Goal: Task Accomplishment & Management: Manage account settings

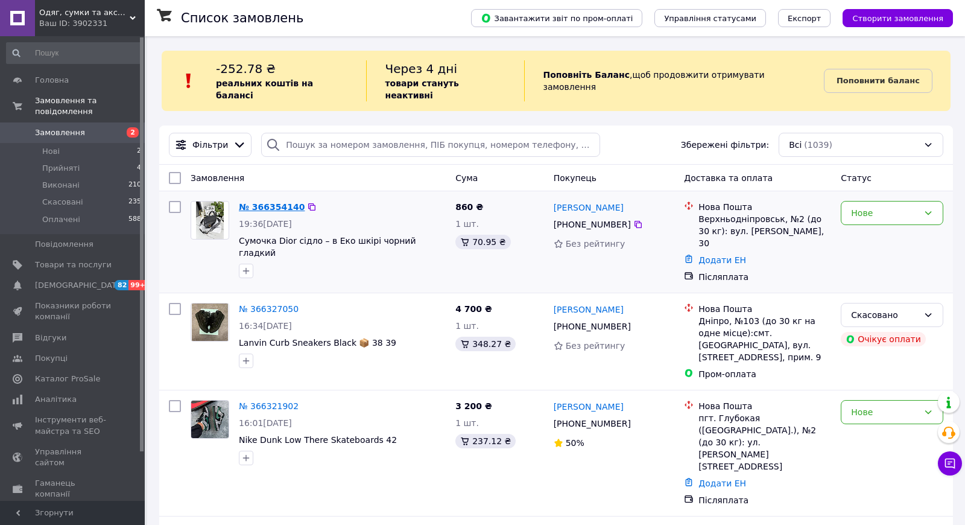
click at [269, 202] on link "№ 366354140" at bounding box center [272, 207] width 66 height 10
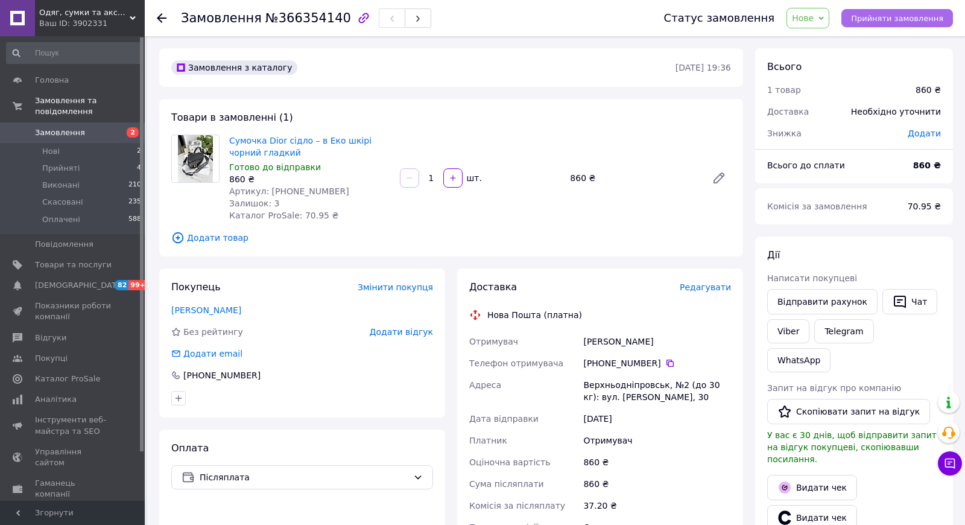
click at [902, 22] on span "Прийняти замовлення" at bounding box center [897, 18] width 92 height 9
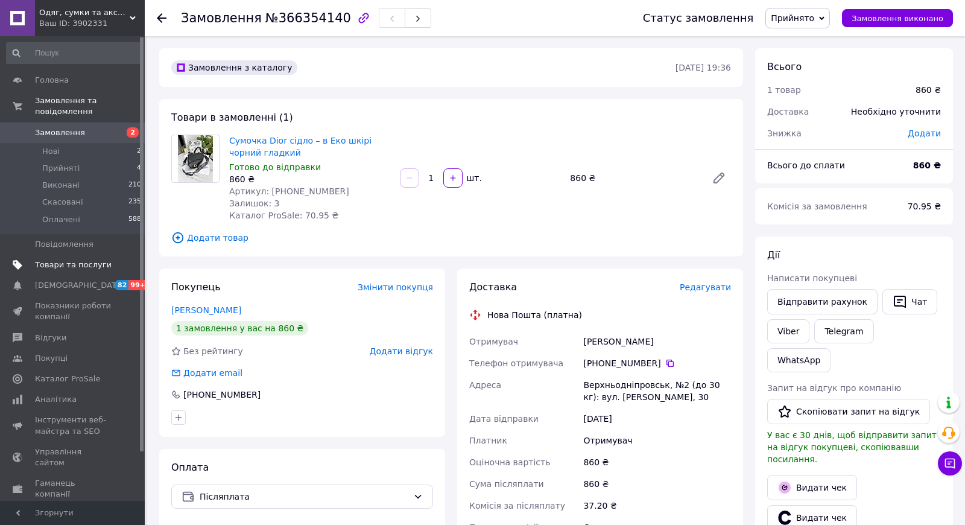
click at [71, 260] on span "Товари та послуги" at bounding box center [73, 264] width 77 height 11
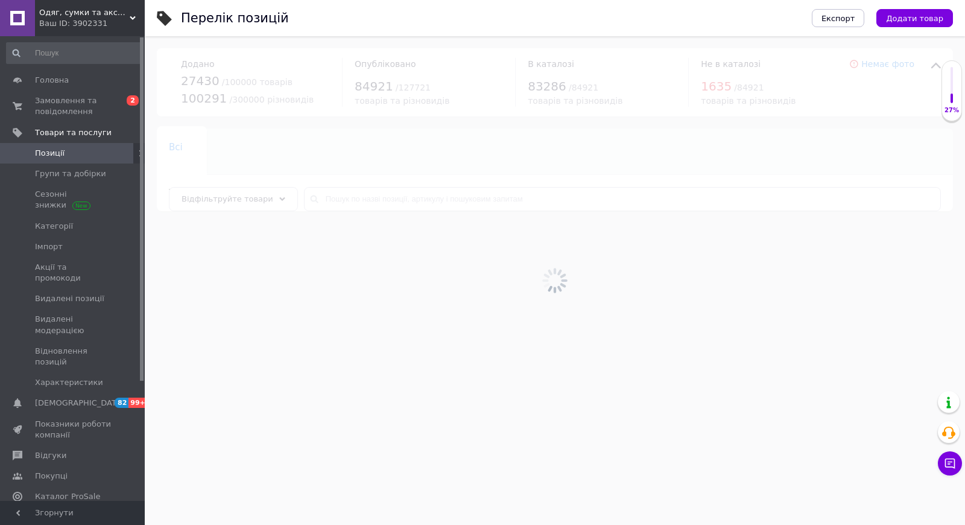
click at [240, 202] on div at bounding box center [555, 280] width 820 height 488
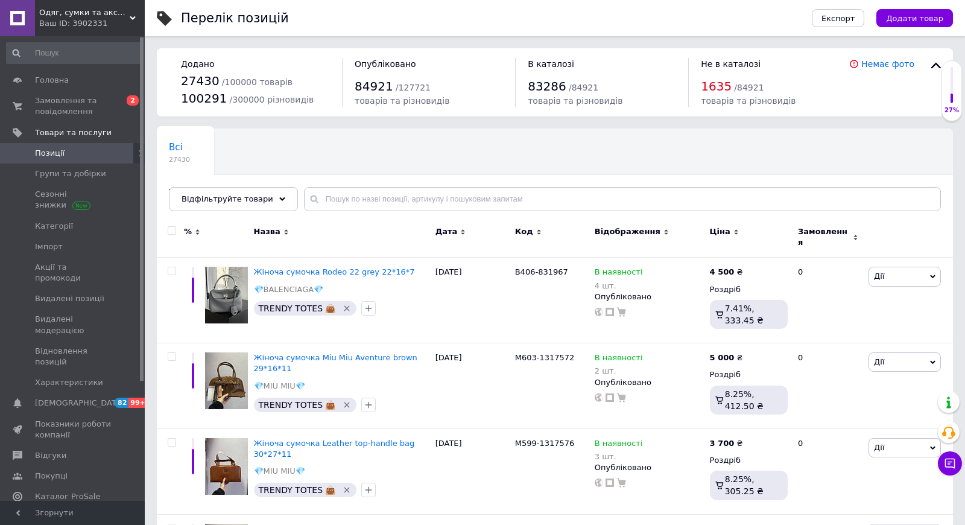
click at [240, 202] on span "Відфільтруйте товари" at bounding box center [228, 198] width 92 height 9
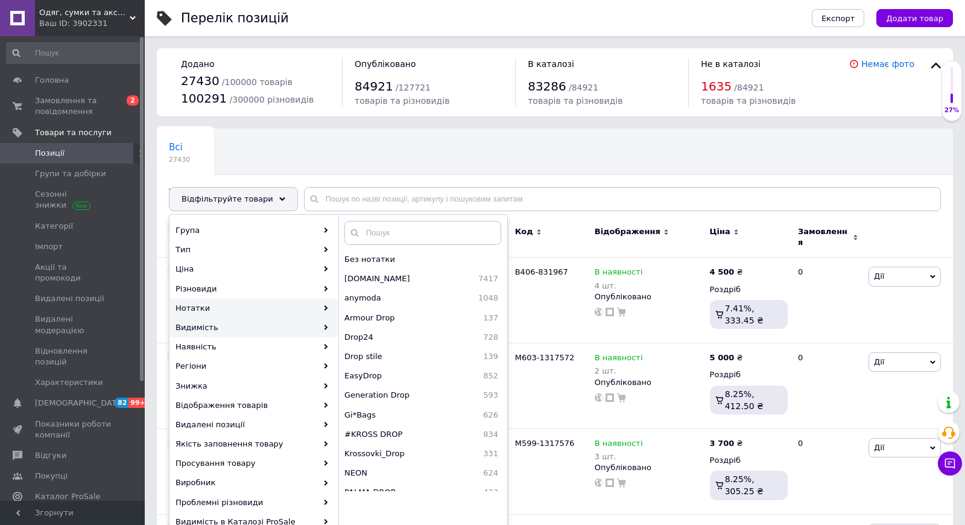
click at [291, 321] on div "Видимість" at bounding box center [254, 327] width 168 height 19
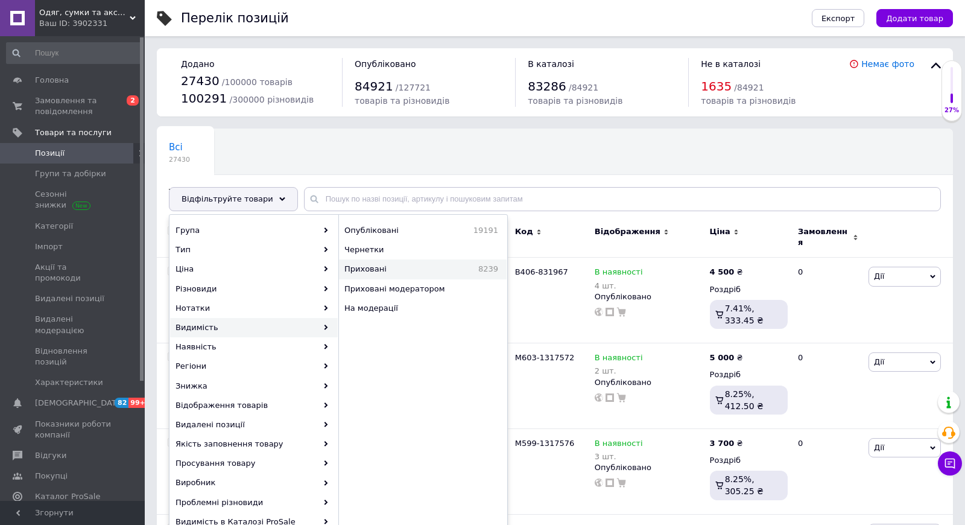
click at [365, 266] on span "Приховані" at bounding box center [391, 269] width 95 height 11
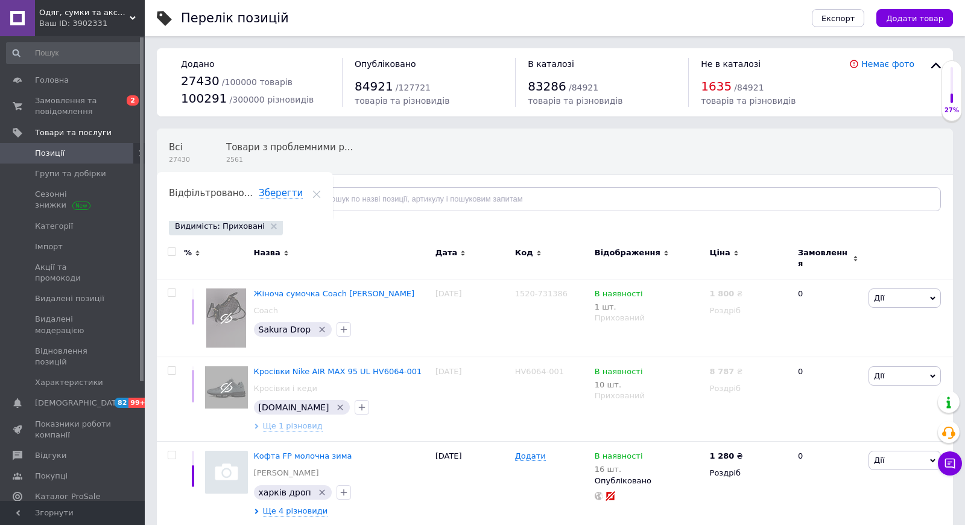
click at [261, 197] on span "Відфільтруйте товари" at bounding box center [228, 198] width 92 height 9
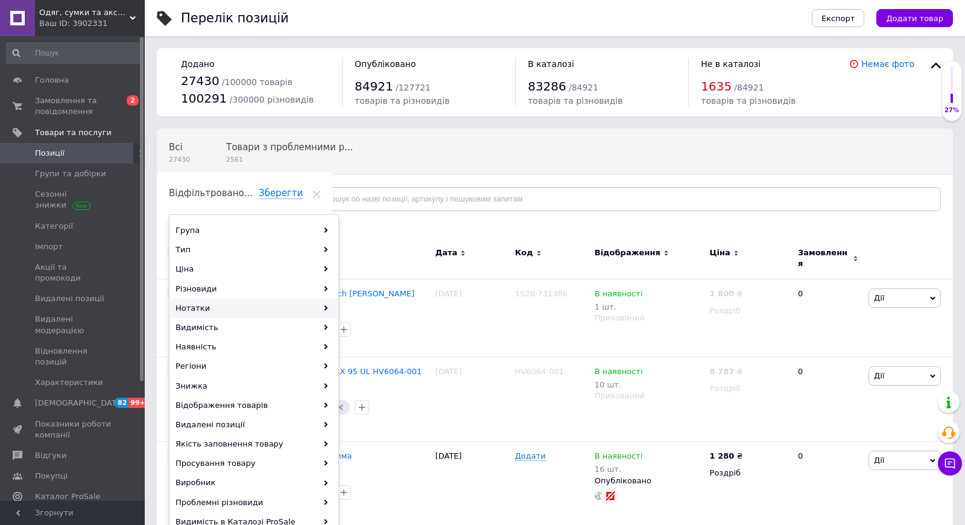
click at [227, 308] on div "Нотатки" at bounding box center [254, 307] width 168 height 19
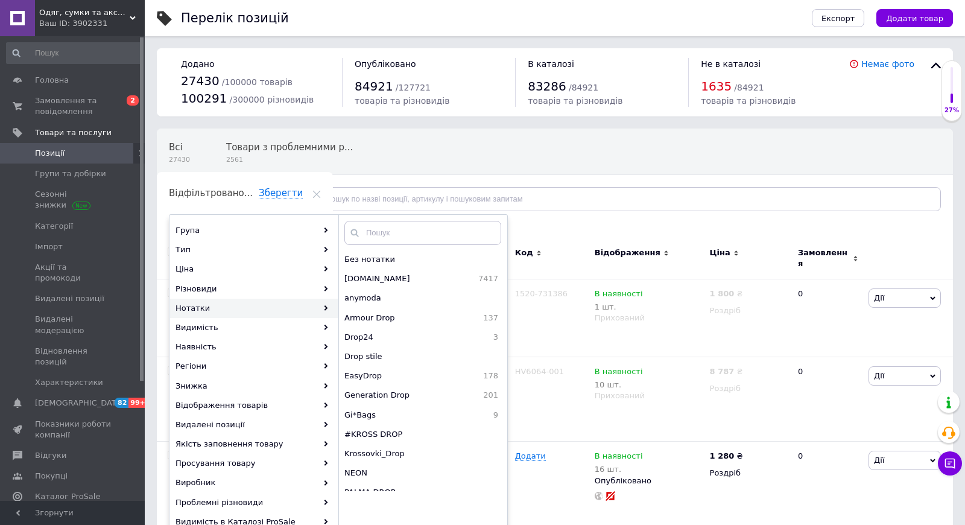
click at [333, 175] on div "Відфільтровано... Зберегти" at bounding box center [245, 198] width 176 height 46
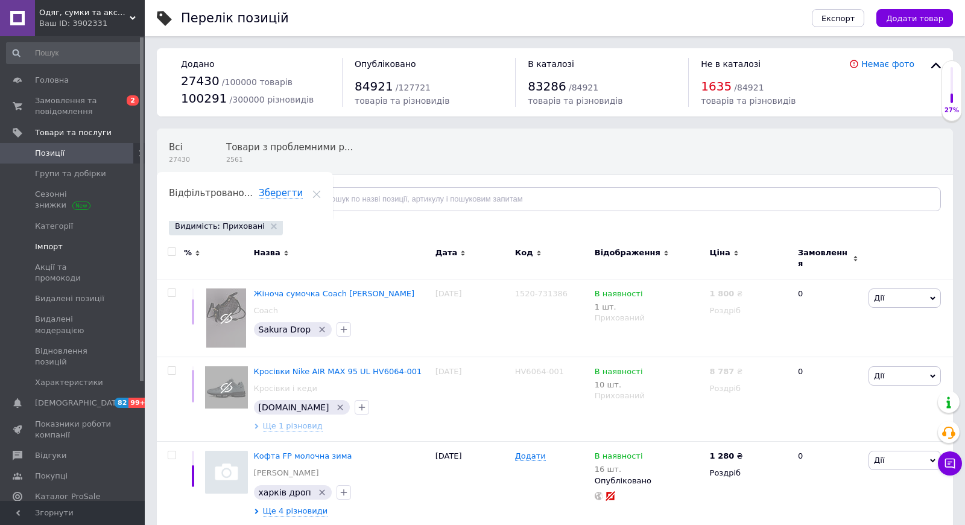
click at [74, 239] on link "Імпорт" at bounding box center [74, 246] width 148 height 21
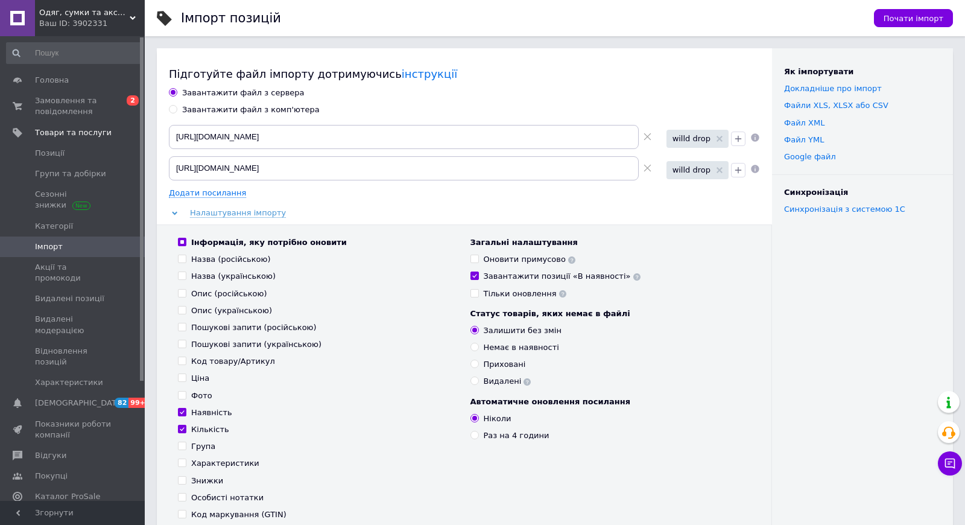
click at [648, 136] on icon at bounding box center [647, 137] width 8 height 8
type input "[URL][DOMAIN_NAME]"
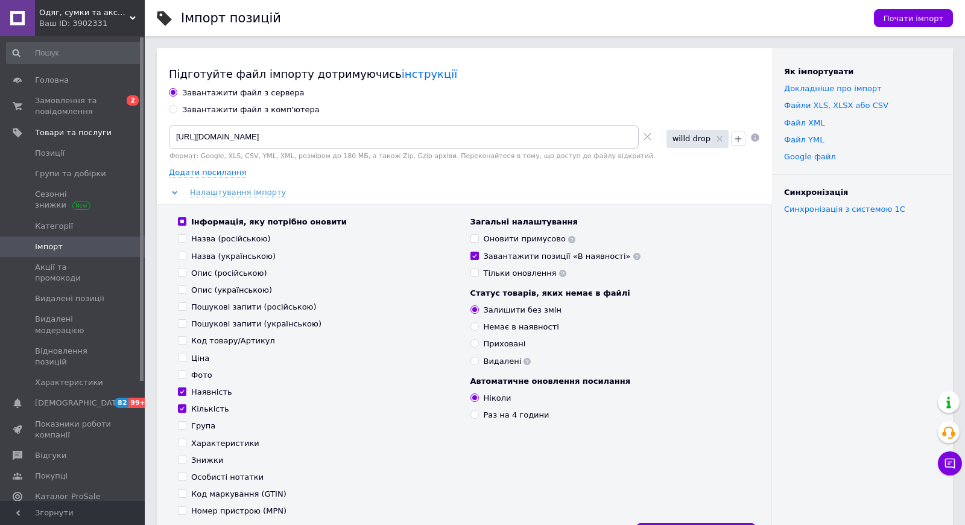
click at [648, 136] on icon at bounding box center [647, 137] width 8 height 8
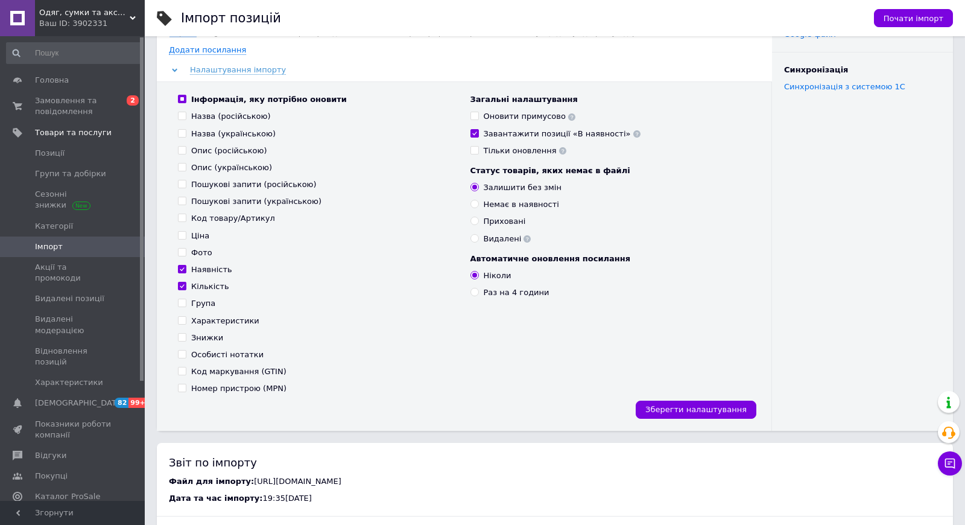
scroll to position [69, 0]
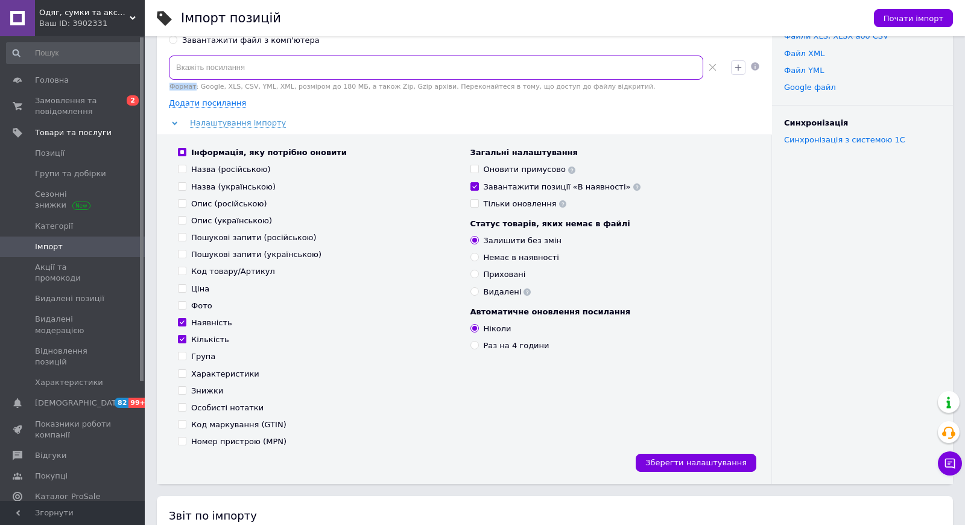
click at [308, 72] on input at bounding box center [436, 67] width 534 height 24
paste input "[URL][DOMAIN_NAME]"
type input "[URL][DOMAIN_NAME]"
click at [738, 64] on icon "button" at bounding box center [738, 67] width 7 height 7
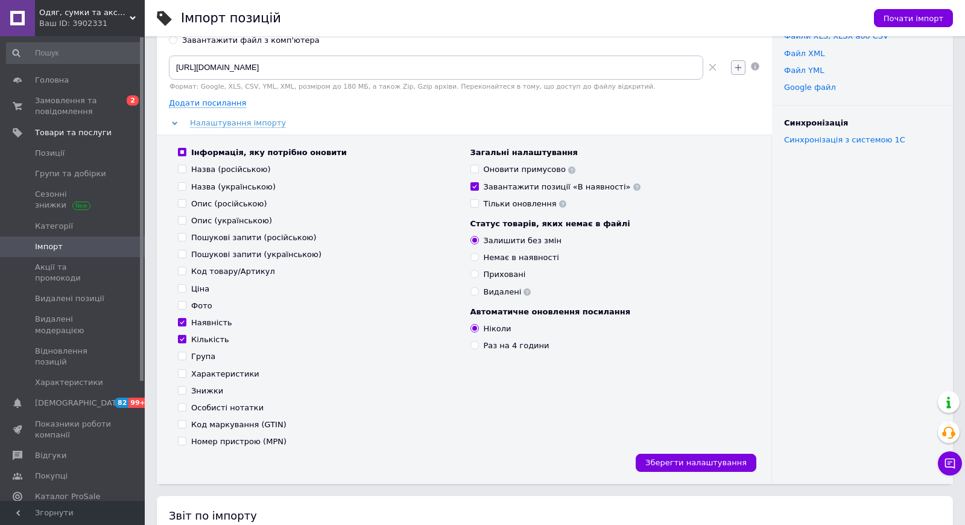
scroll to position [0, 0]
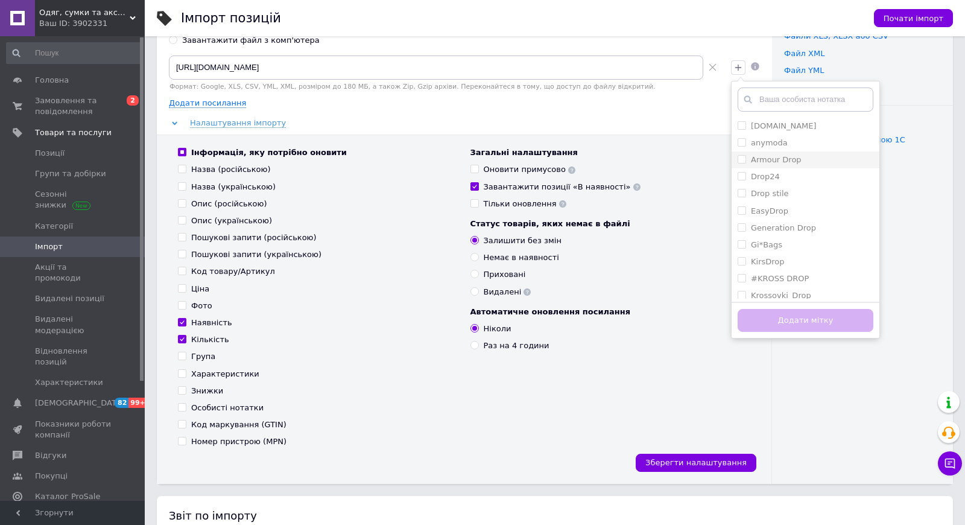
click at [776, 157] on label "Armour Drop" at bounding box center [776, 159] width 51 height 9
checkbox input "true"
click at [762, 321] on button "Додати мітку" at bounding box center [805, 321] width 136 height 24
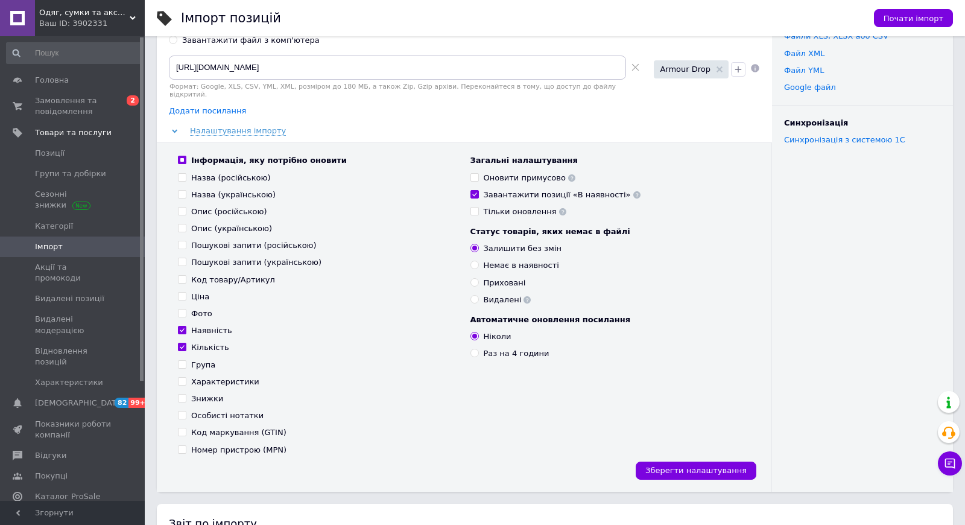
click at [227, 106] on span "Додати посилання" at bounding box center [207, 111] width 77 height 10
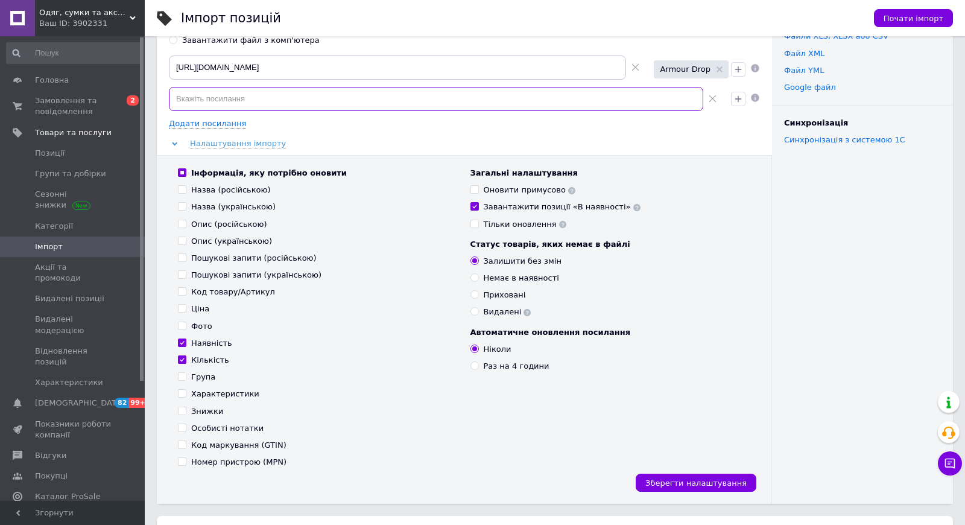
click at [308, 99] on input at bounding box center [436, 99] width 534 height 24
paste input "[URL][DOMAIN_NAME]"
type input "[URL][DOMAIN_NAME]"
click at [736, 97] on icon "button" at bounding box center [738, 99] width 10 height 10
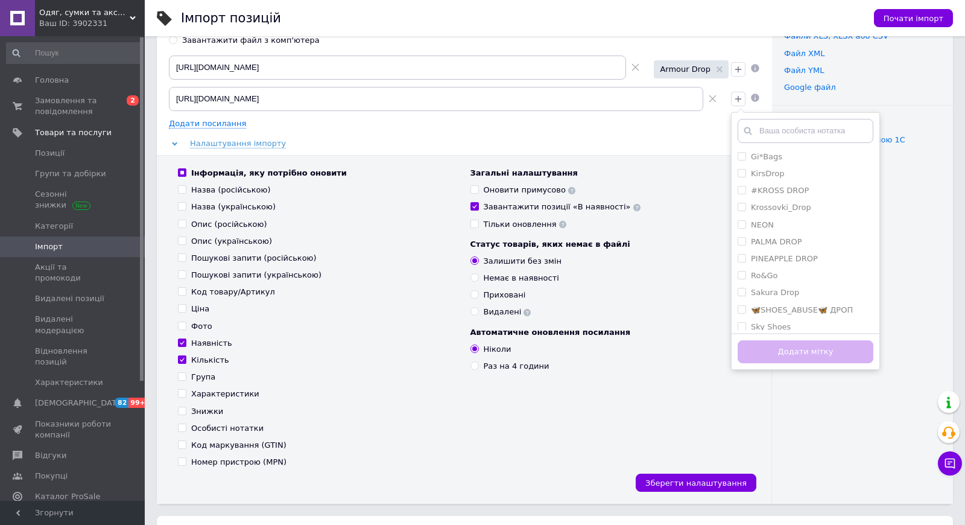
scroll to position [227, 0]
click at [779, 185] on label "Sakura Drop" at bounding box center [775, 184] width 48 height 9
checkbox input "true"
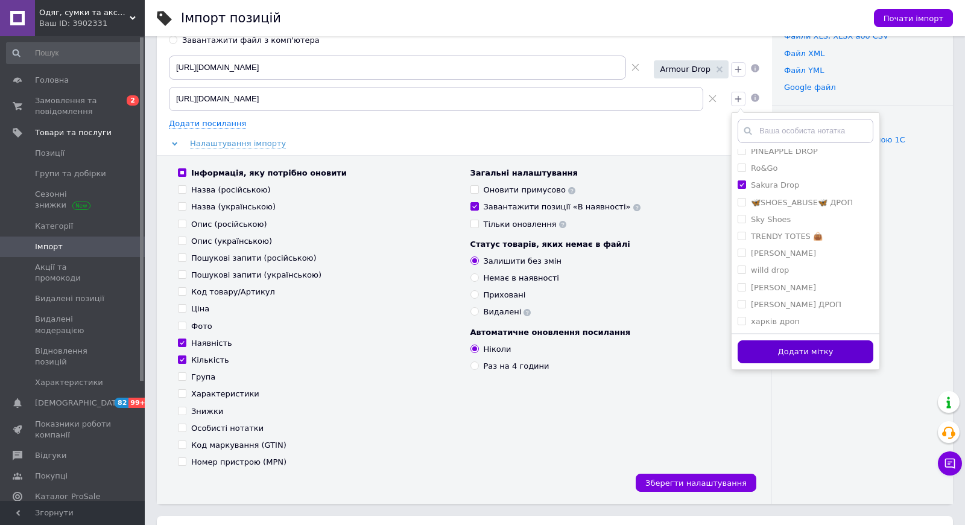
click at [768, 348] on button "Додати мітку" at bounding box center [805, 352] width 136 height 24
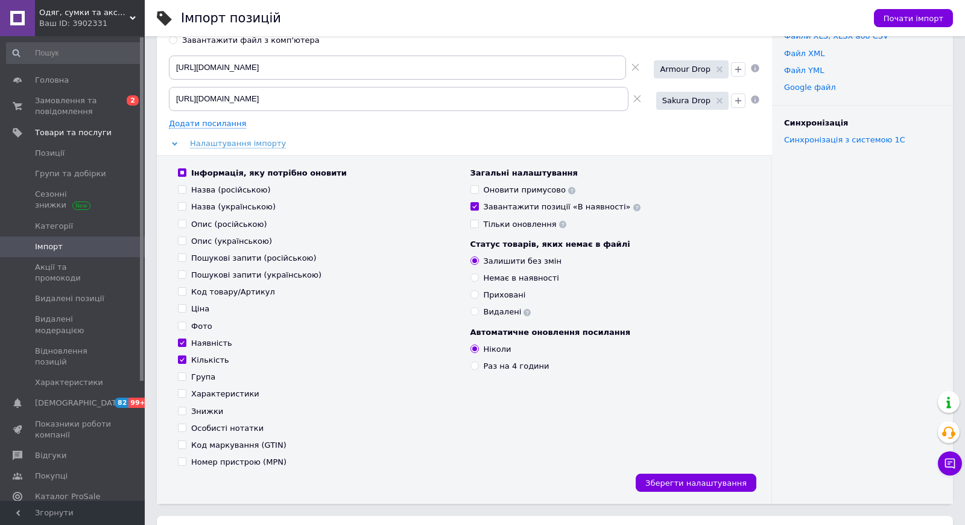
scroll to position [150, 0]
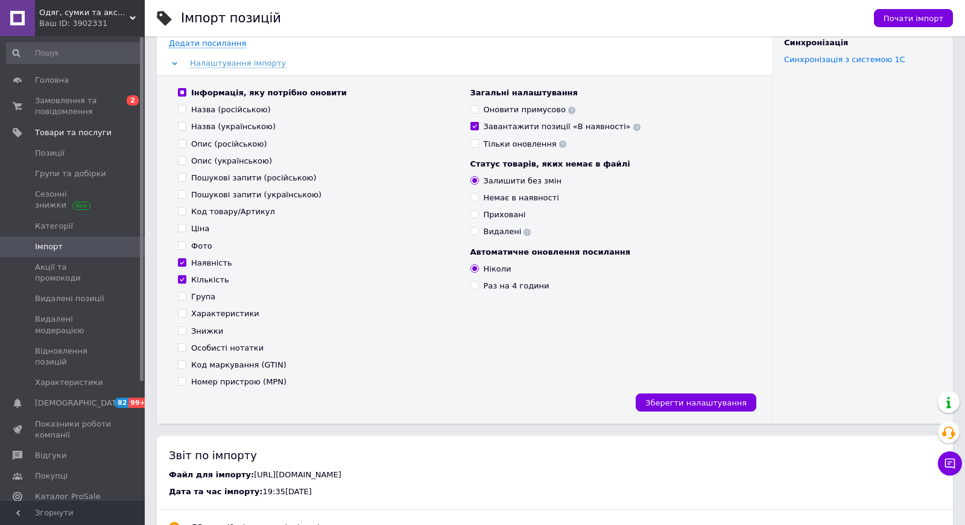
click at [541, 105] on div "Оновити примусово" at bounding box center [530, 109] width 92 height 11
click at [478, 105] on input "Оновити примусово" at bounding box center [474, 109] width 8 height 8
checkbox input "true"
click at [683, 403] on span "Зберегти налаштування" at bounding box center [695, 402] width 101 height 9
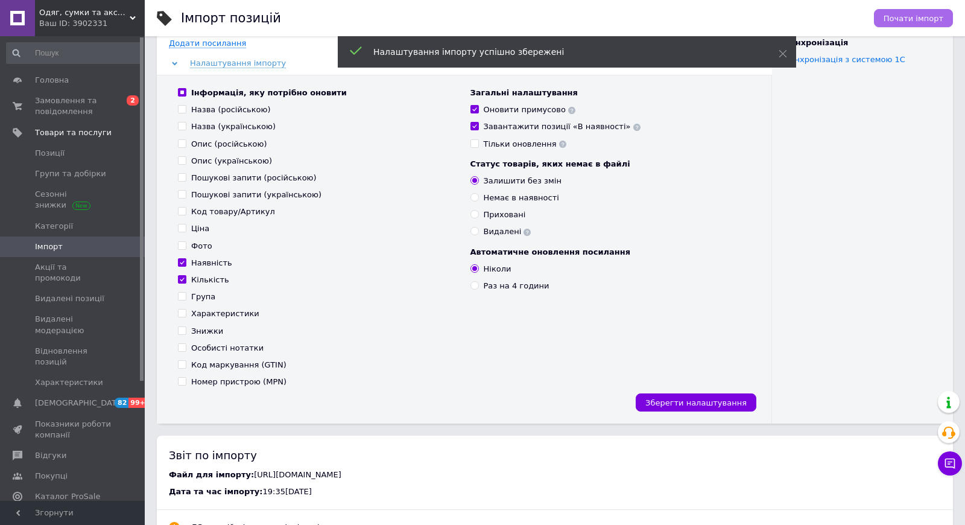
click at [909, 17] on span "Почати імпорт" at bounding box center [913, 18] width 60 height 9
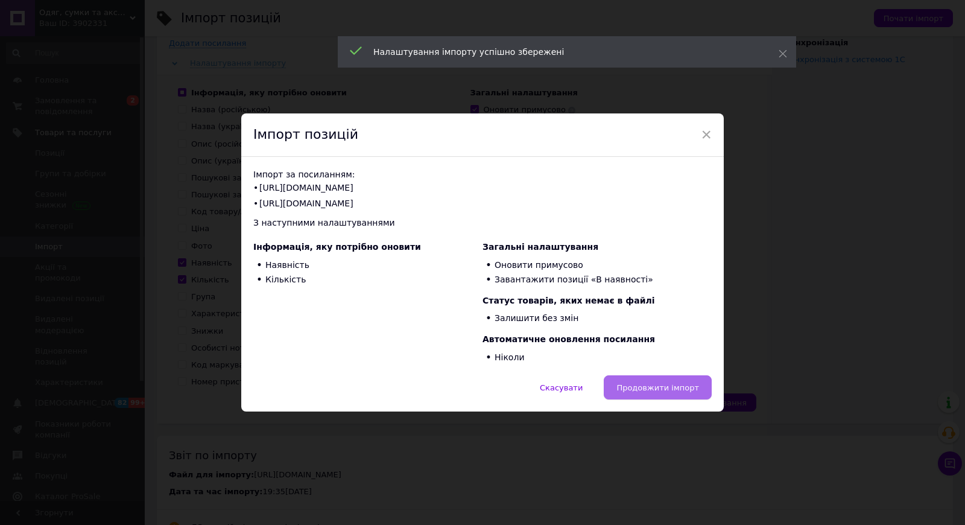
click at [659, 386] on span "Продовжити імпорт" at bounding box center [657, 387] width 83 height 9
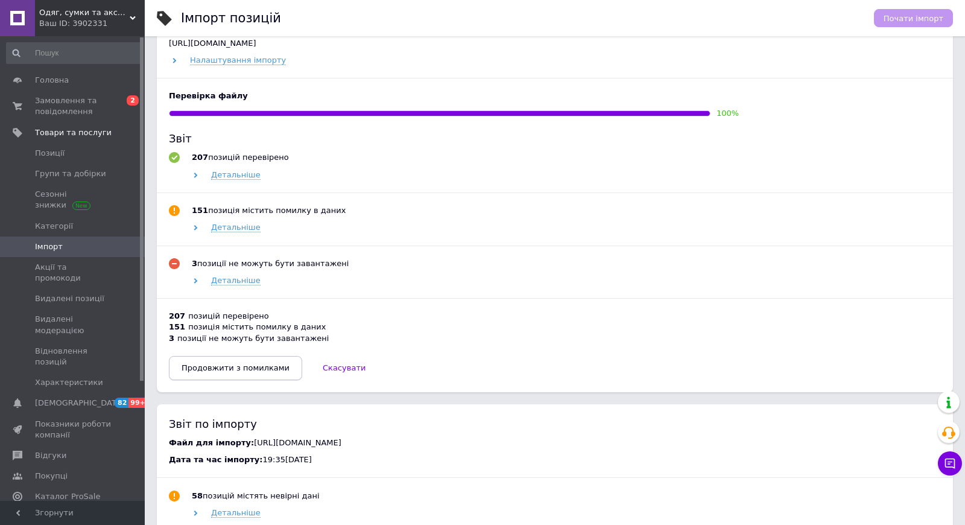
scroll to position [819, 0]
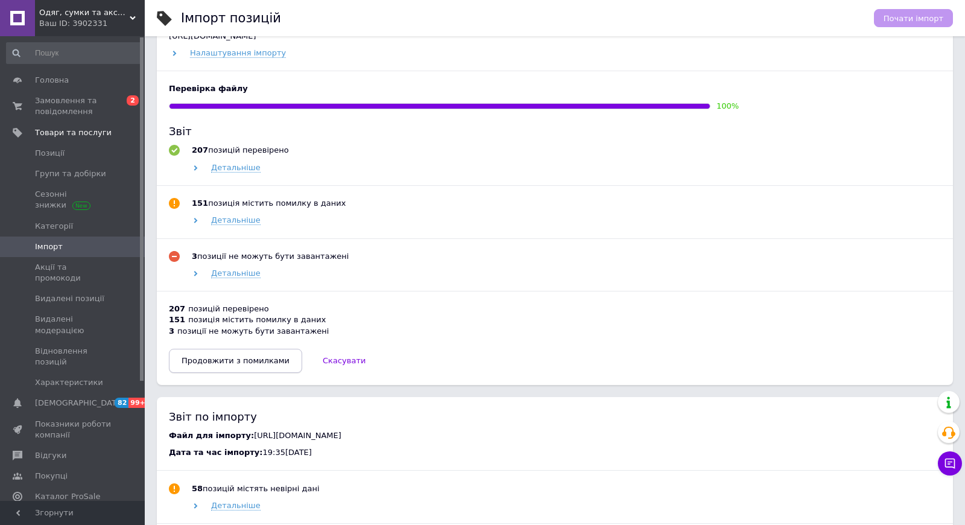
click at [238, 373] on button "Продовжити з помилками" at bounding box center [235, 361] width 133 height 24
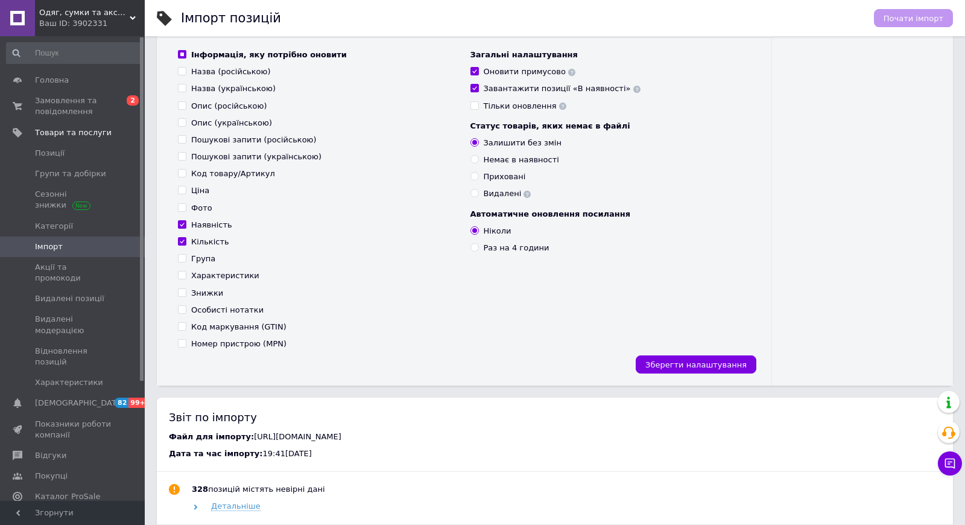
scroll to position [0, 0]
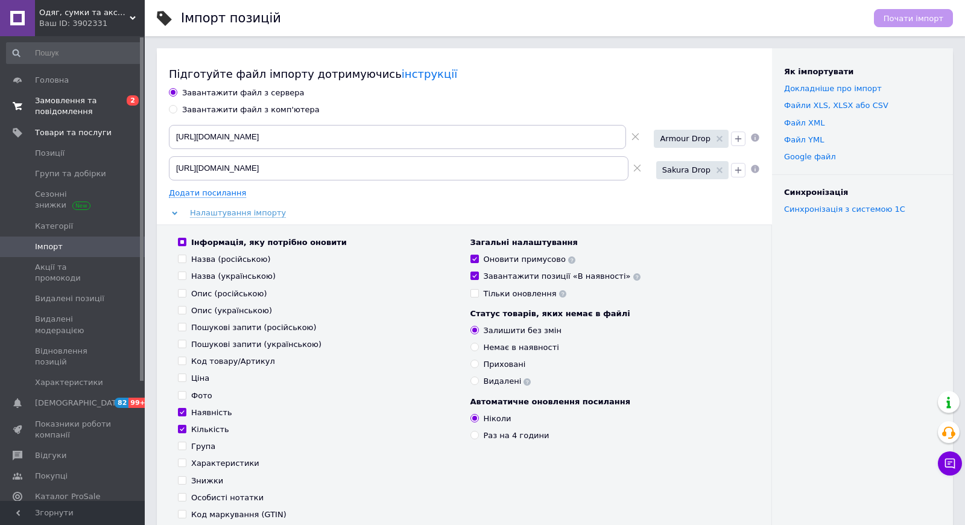
click at [87, 103] on span "Замовлення та повідомлення" at bounding box center [73, 106] width 77 height 22
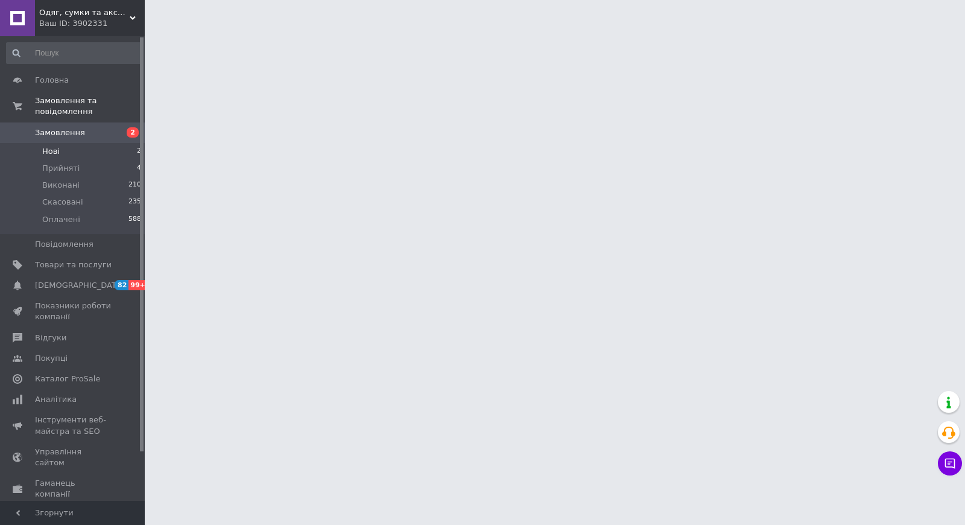
click at [112, 151] on li "Нові 2" at bounding box center [74, 151] width 148 height 17
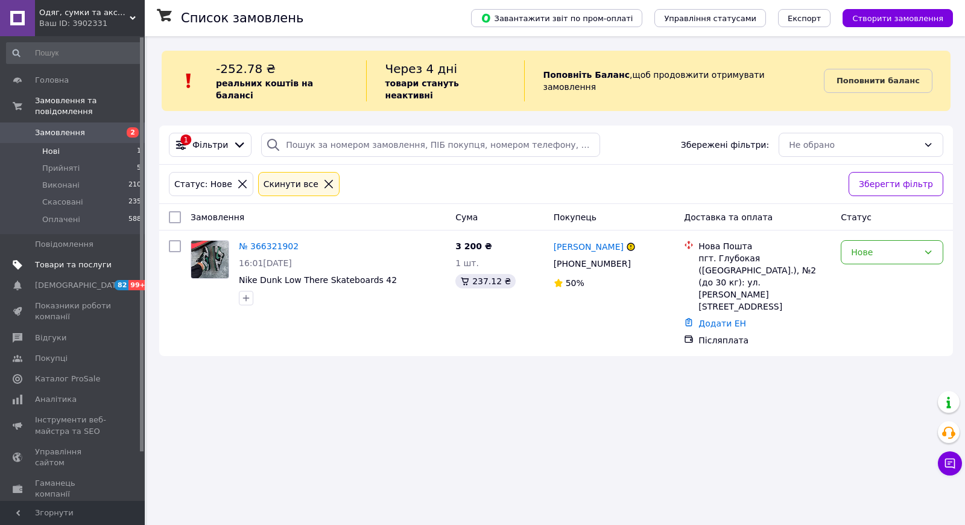
click at [64, 268] on span "Товари та послуги" at bounding box center [73, 264] width 77 height 11
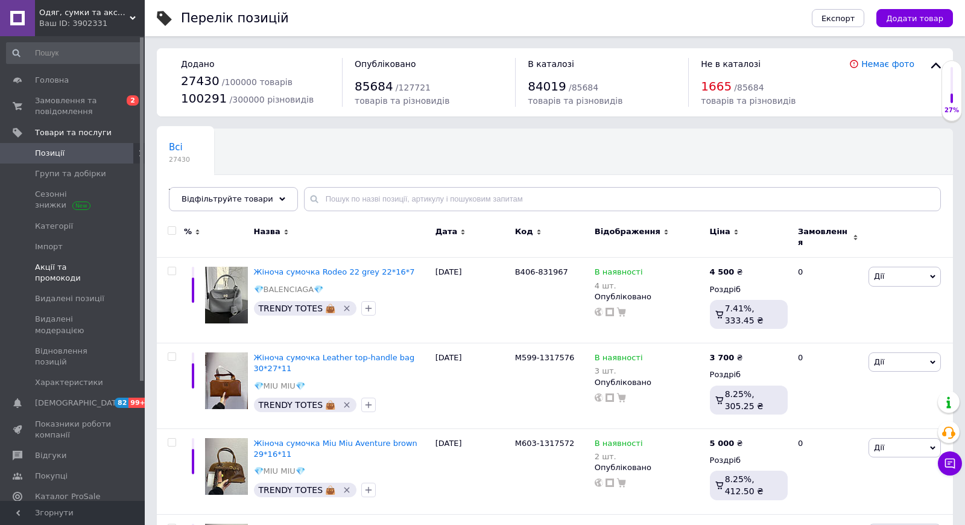
click at [64, 269] on span "Акції та промокоди" at bounding box center [73, 273] width 77 height 22
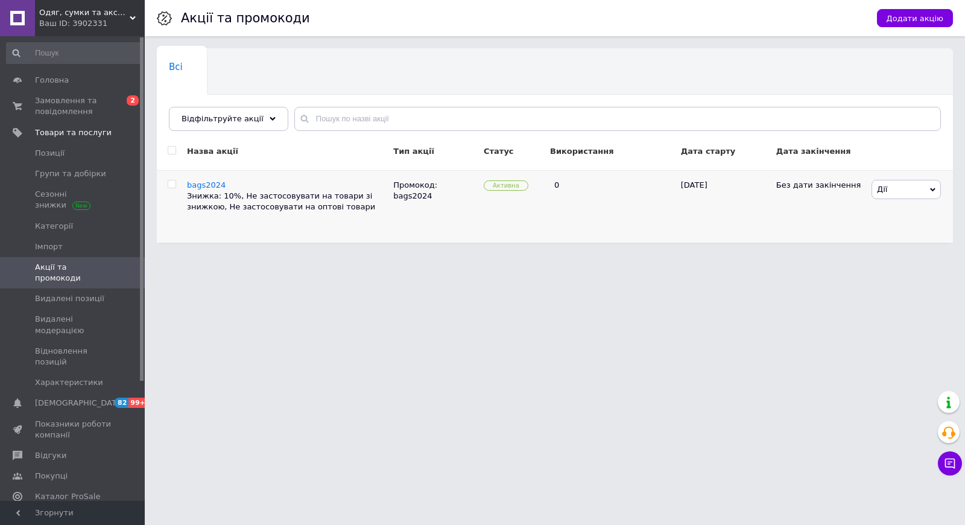
click at [914, 183] on span "Дії" at bounding box center [905, 189] width 69 height 19
click at [881, 242] on li "Архівувати акцію" at bounding box center [898, 246] width 84 height 17
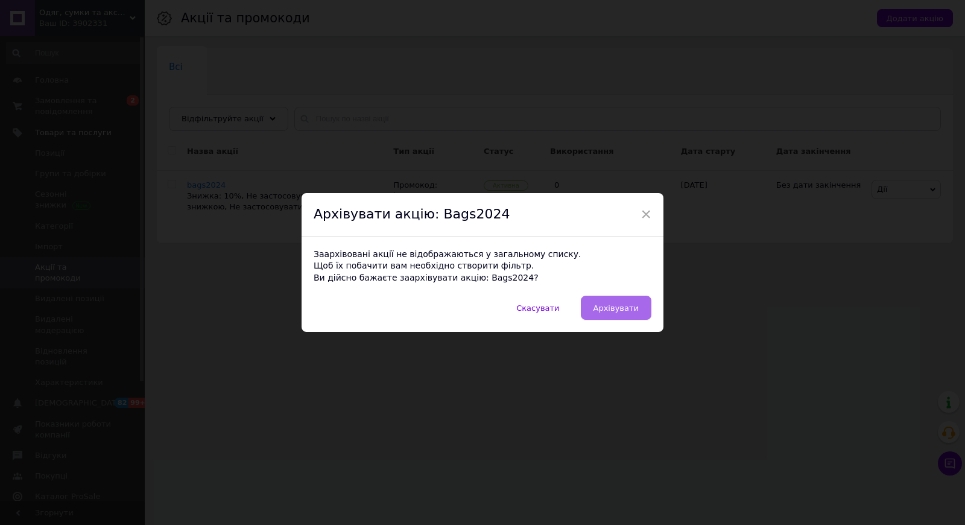
click at [616, 308] on span "Архівувати" at bounding box center [615, 307] width 45 height 9
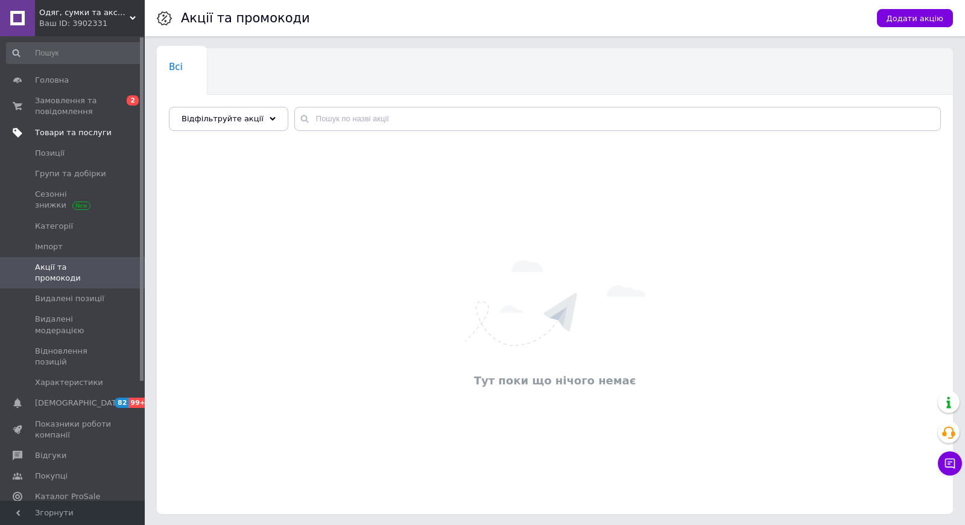
click at [83, 130] on span "Товари та послуги" at bounding box center [73, 132] width 77 height 11
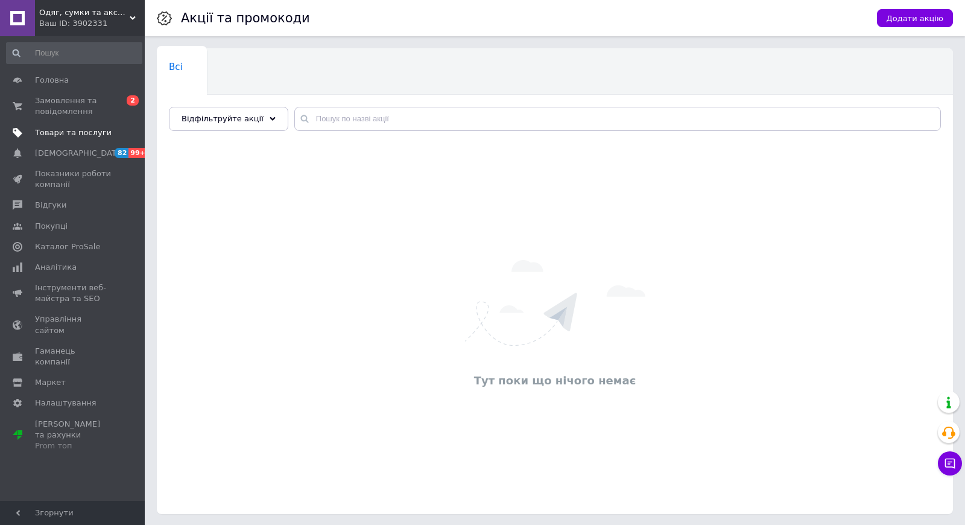
click at [75, 134] on span "Товари та послуги" at bounding box center [73, 132] width 77 height 11
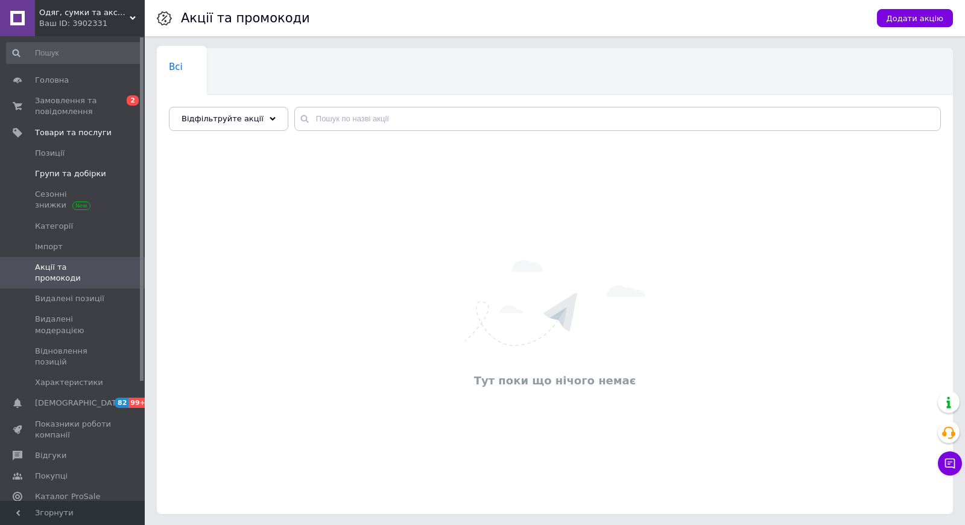
click at [60, 169] on span "Групи та добірки" at bounding box center [70, 173] width 71 height 11
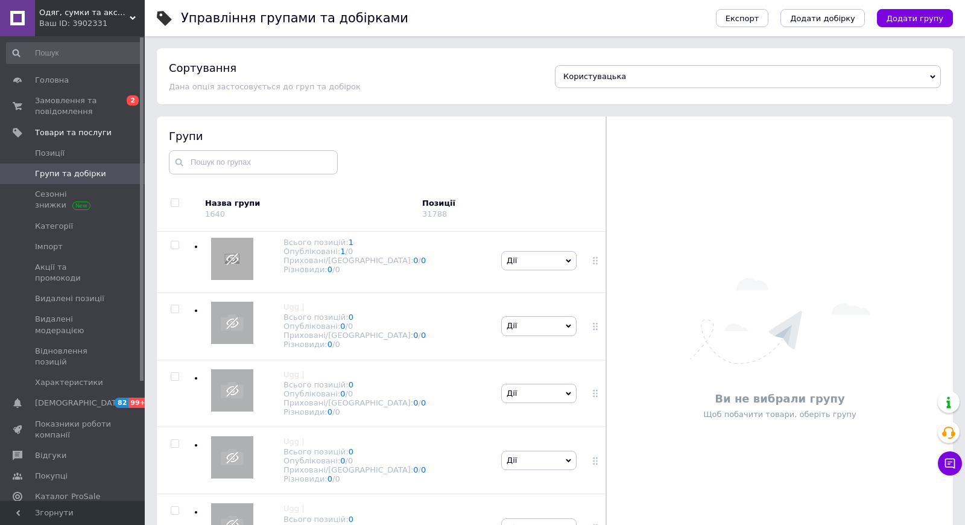
scroll to position [68, 0]
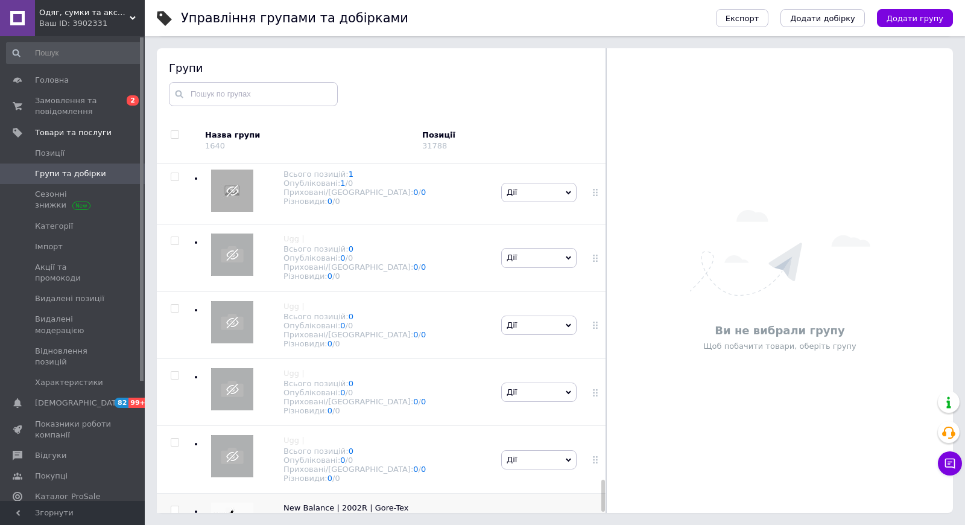
click at [175, 506] on input "checkbox" at bounding box center [175, 510] width 8 height 8
checkbox input "true"
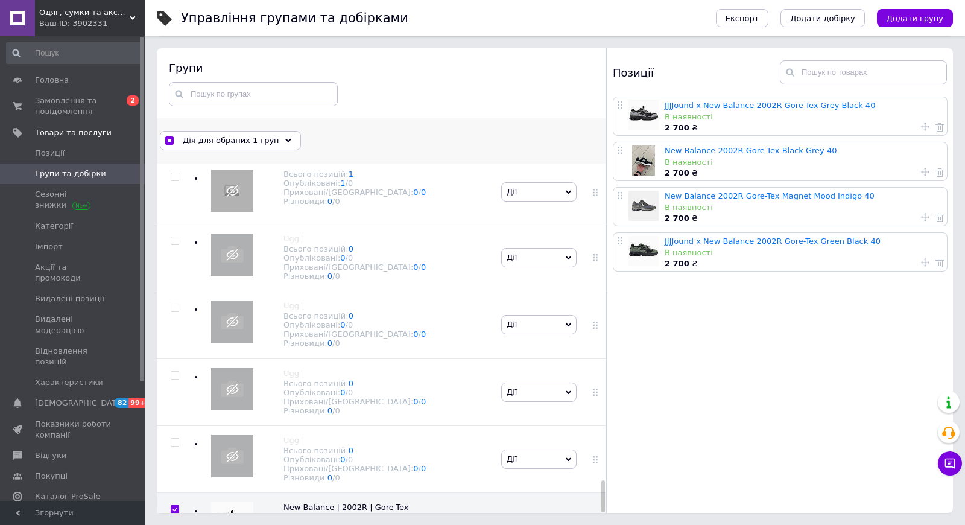
click at [269, 143] on span "Дія для обраних 1 груп" at bounding box center [231, 140] width 96 height 11
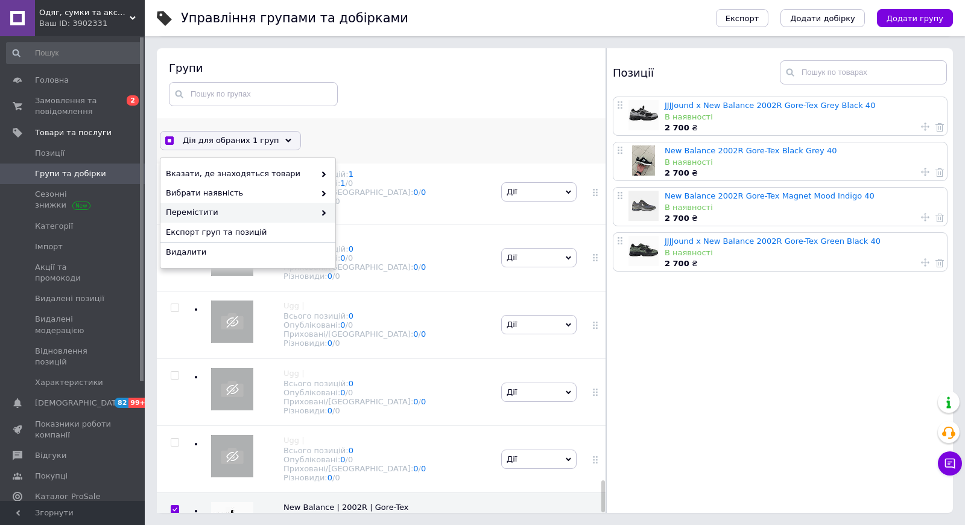
click at [255, 213] on span "Перемістити" at bounding box center [240, 212] width 149 height 11
click at [308, 211] on span "Перемістити" at bounding box center [240, 212] width 149 height 11
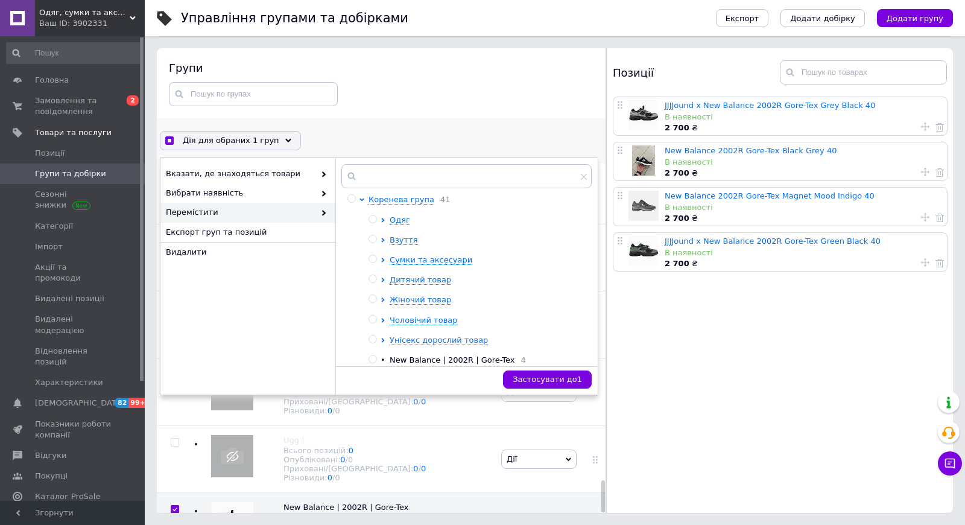
click at [373, 239] on input "radio" at bounding box center [372, 239] width 8 height 8
radio input "true"
click at [523, 381] on span "Застосувати до 1" at bounding box center [547, 378] width 69 height 9
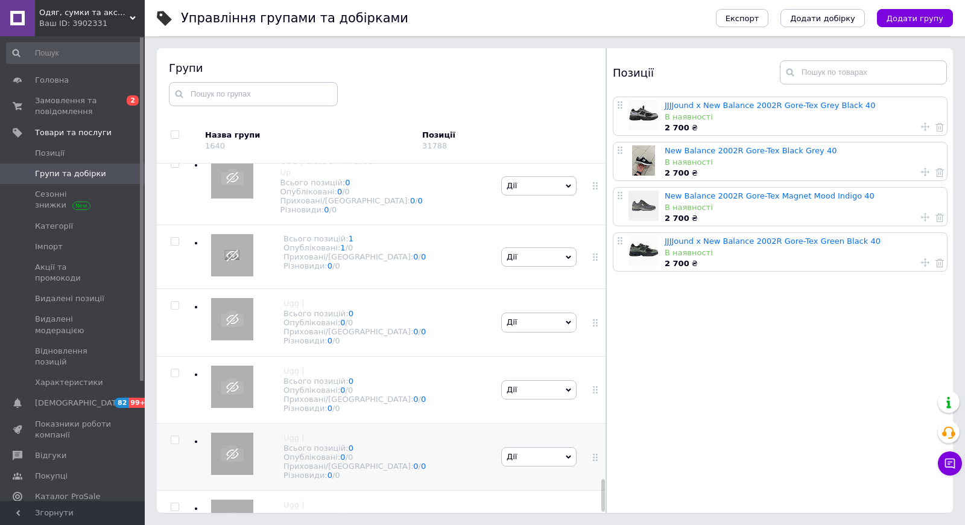
scroll to position [3421, 0]
click at [55, 249] on span "Імпорт" at bounding box center [49, 246] width 28 height 11
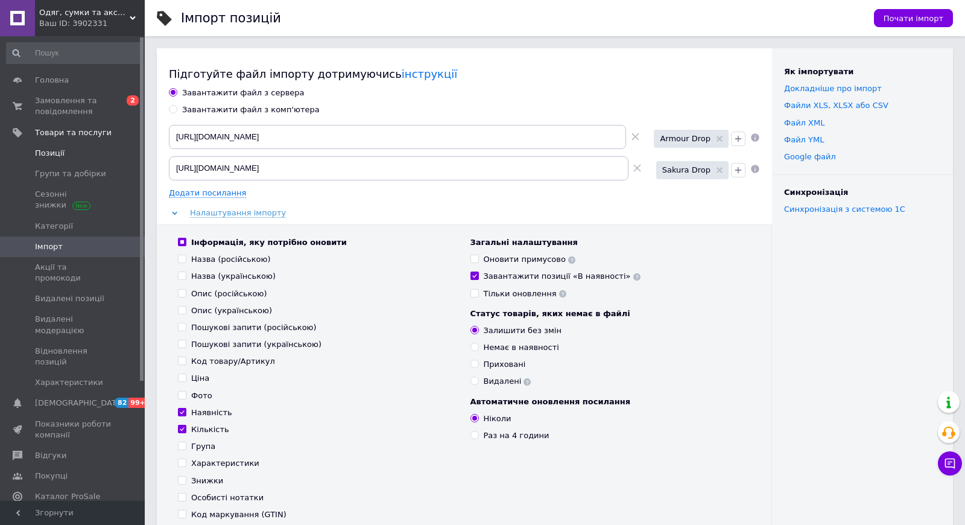
click at [107, 151] on span "Позиції" at bounding box center [73, 153] width 77 height 11
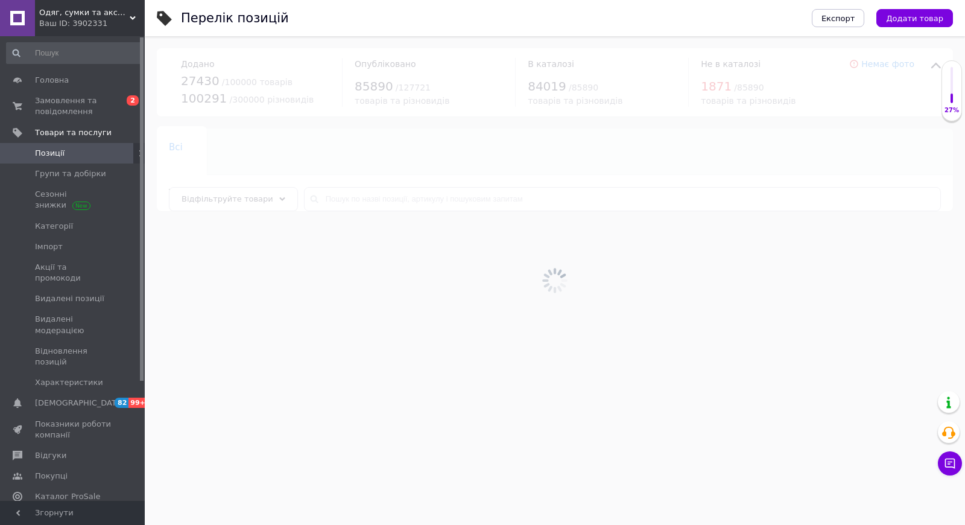
click at [268, 200] on div "Відфільтруйте товари" at bounding box center [233, 199] width 129 height 24
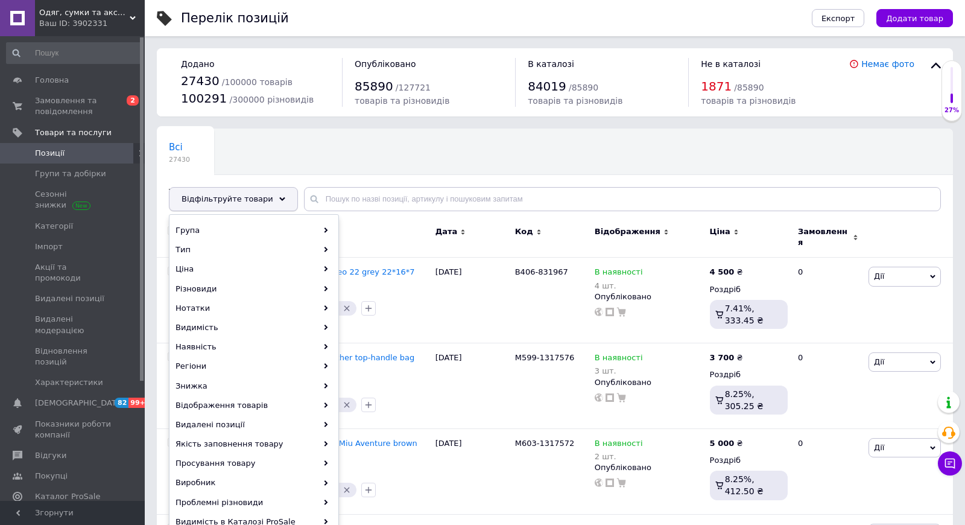
click at [265, 199] on div "Відфільтруйте товари" at bounding box center [233, 199] width 129 height 24
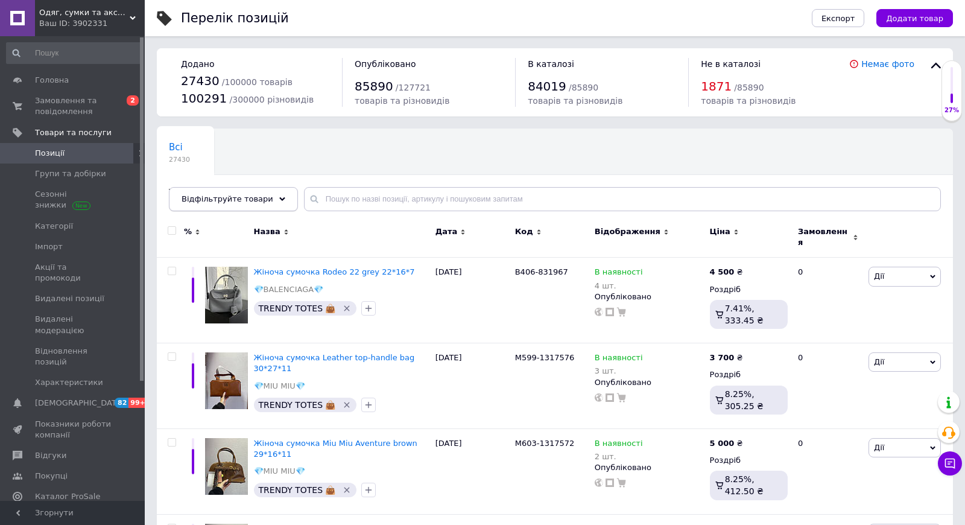
click at [260, 197] on span "Відфільтруйте товари" at bounding box center [228, 198] width 92 height 9
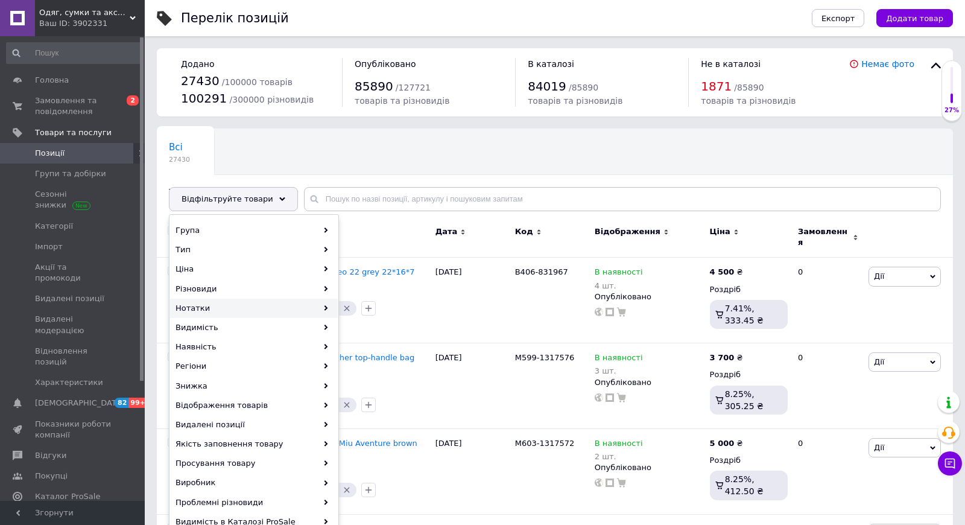
click at [225, 308] on div "Нотатки" at bounding box center [254, 307] width 168 height 19
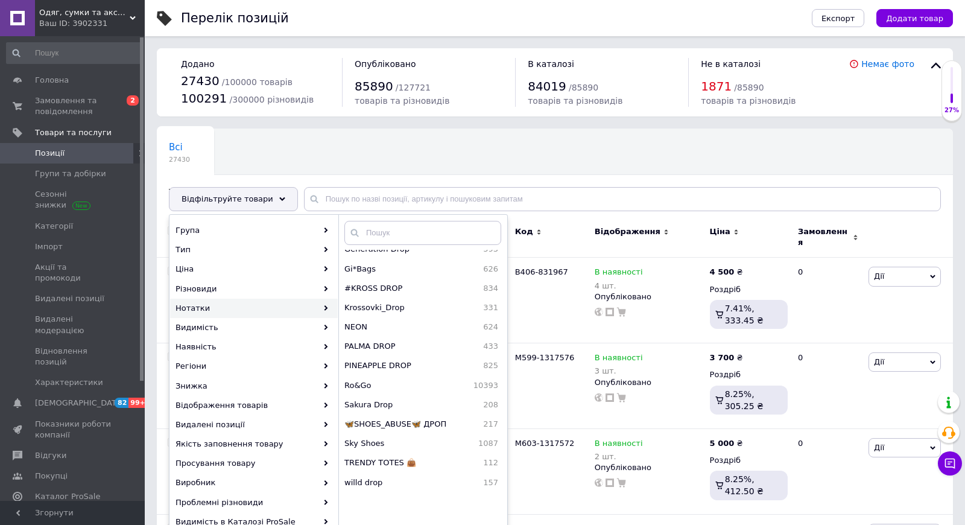
scroll to position [150, 0]
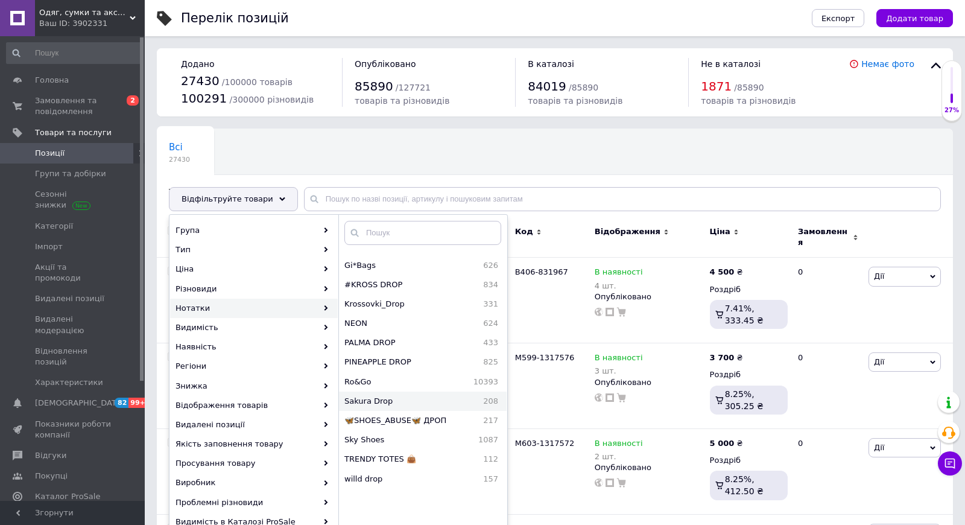
click at [376, 391] on div "Sakura Drop 208" at bounding box center [423, 400] width 168 height 19
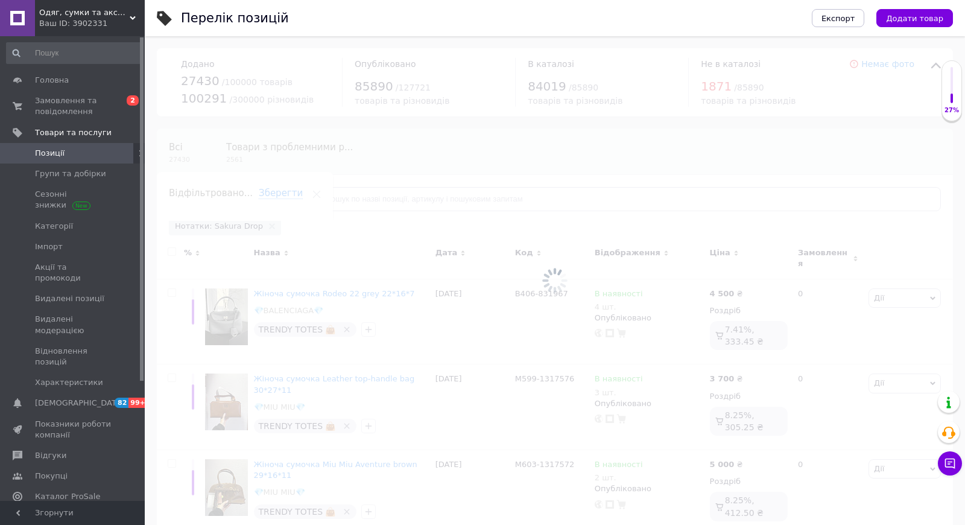
click at [257, 194] on span "Відфільтруйте товари" at bounding box center [228, 198] width 92 height 9
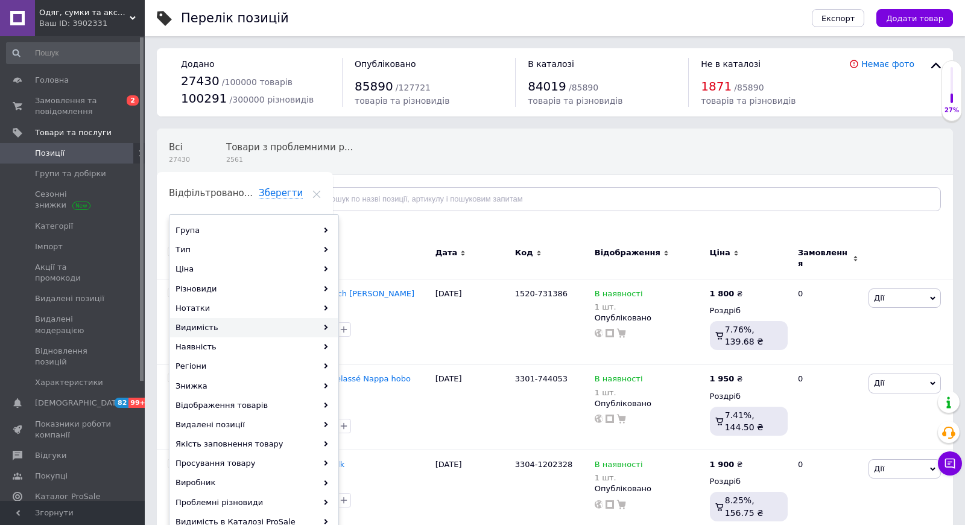
click at [221, 332] on div "Видимість" at bounding box center [254, 327] width 168 height 19
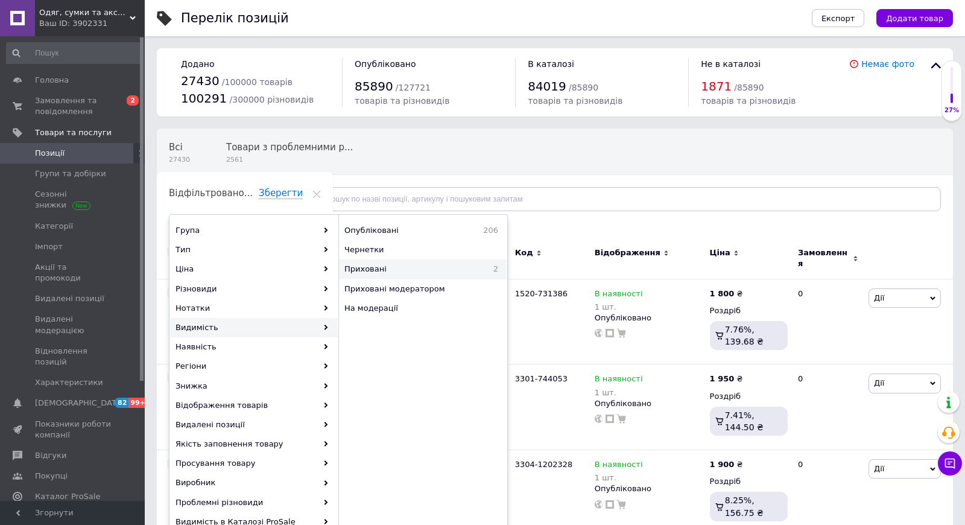
click at [362, 273] on span "Приховані" at bounding box center [405, 269] width 122 height 11
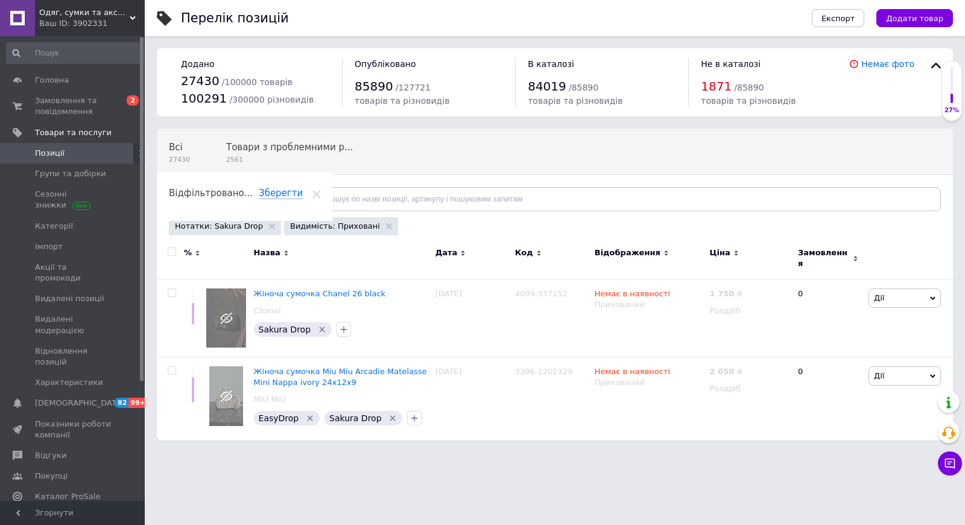
click at [172, 250] on input "checkbox" at bounding box center [172, 252] width 8 height 8
checkbox input "true"
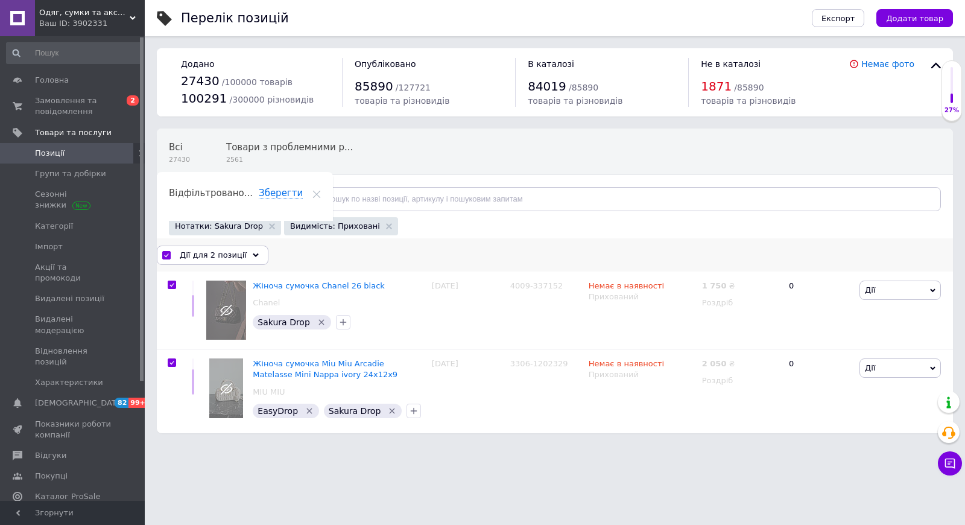
click at [224, 248] on div "Дії для 2 позиції" at bounding box center [213, 254] width 112 height 19
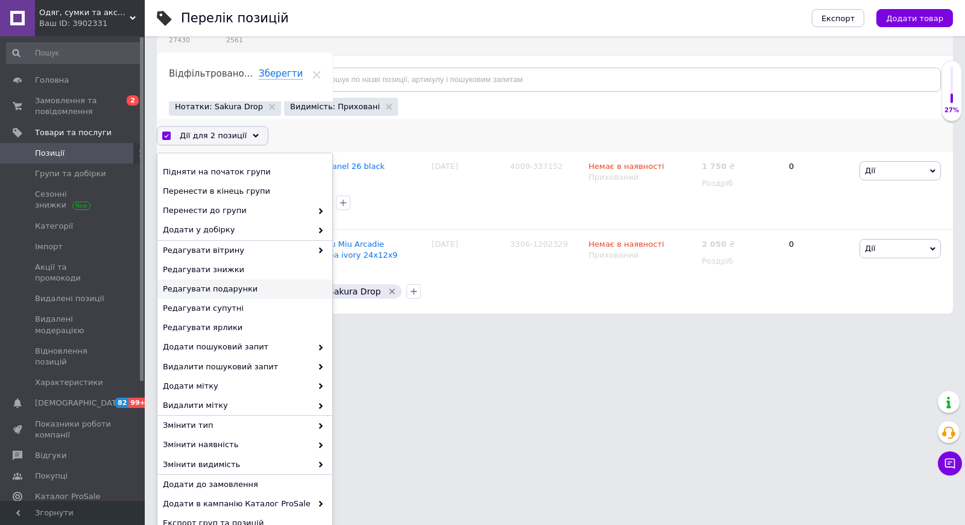
scroll to position [154, 0]
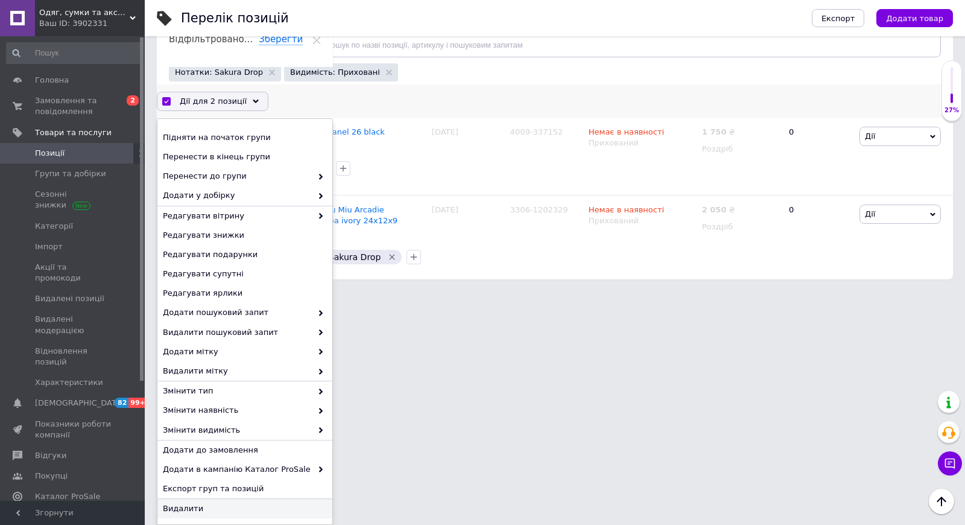
click at [192, 510] on span "Видалити" at bounding box center [243, 508] width 161 height 11
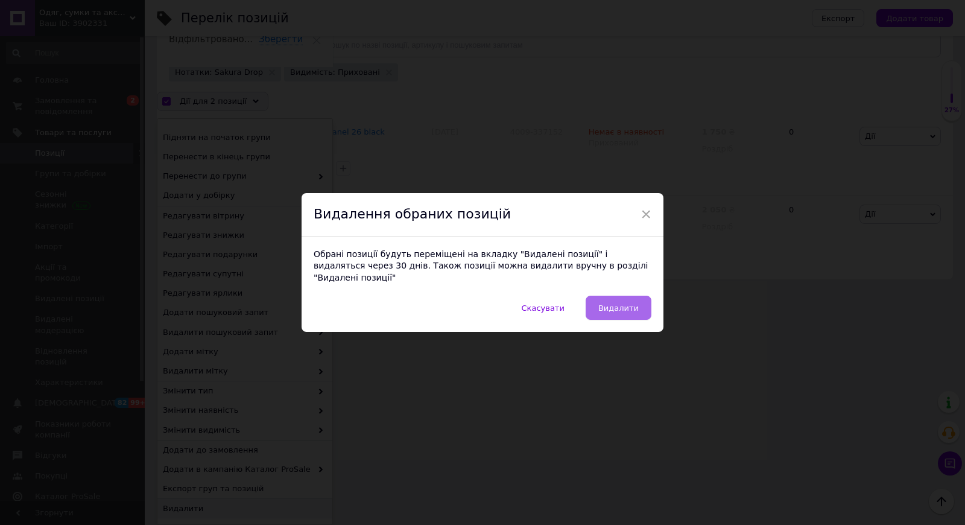
click at [621, 308] on button "Видалити" at bounding box center [619, 307] width 66 height 24
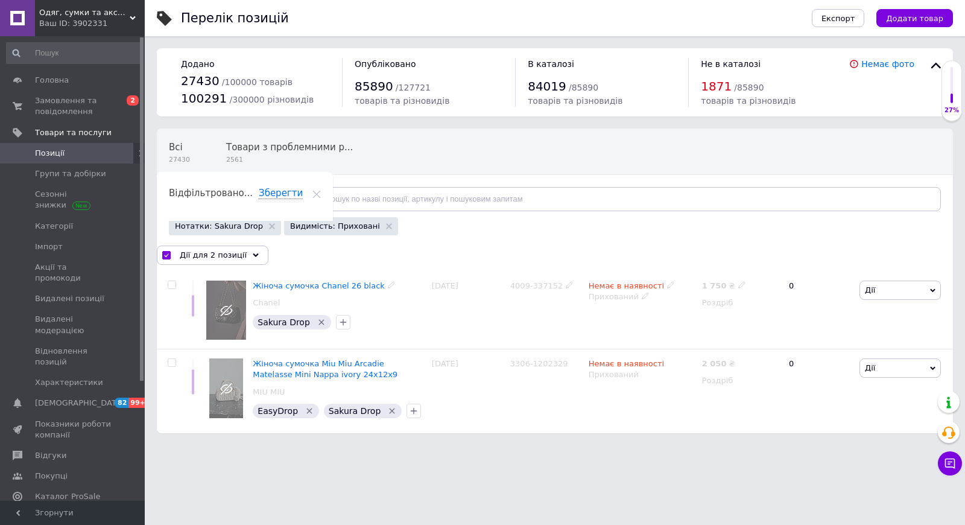
checkbox input "false"
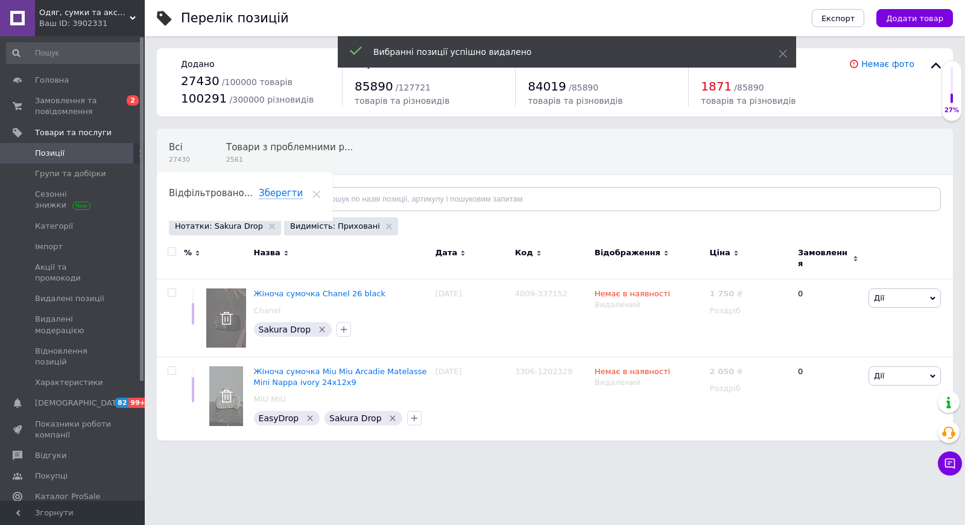
click at [265, 223] on div "Нотатки: Sakura Drop" at bounding box center [225, 226] width 112 height 18
click at [269, 226] on use at bounding box center [272, 226] width 6 height 6
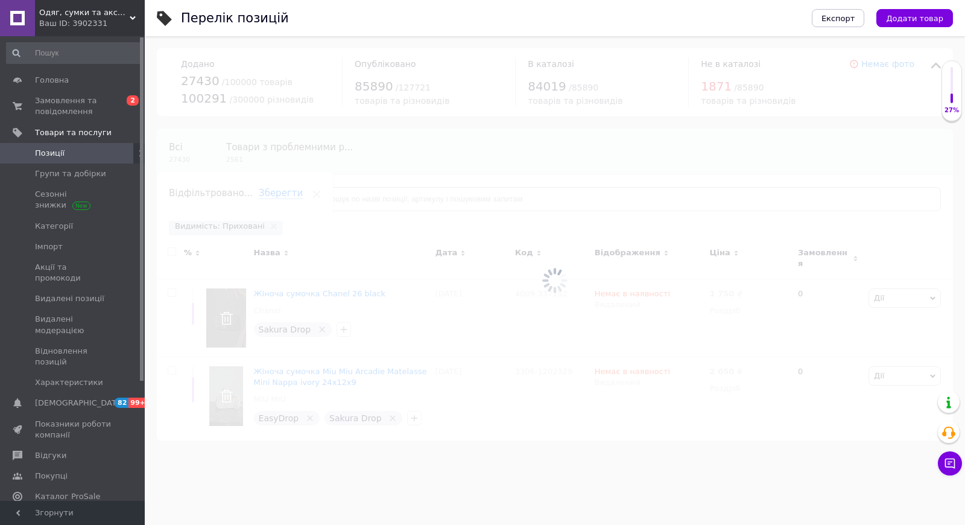
click at [259, 204] on div at bounding box center [555, 280] width 820 height 488
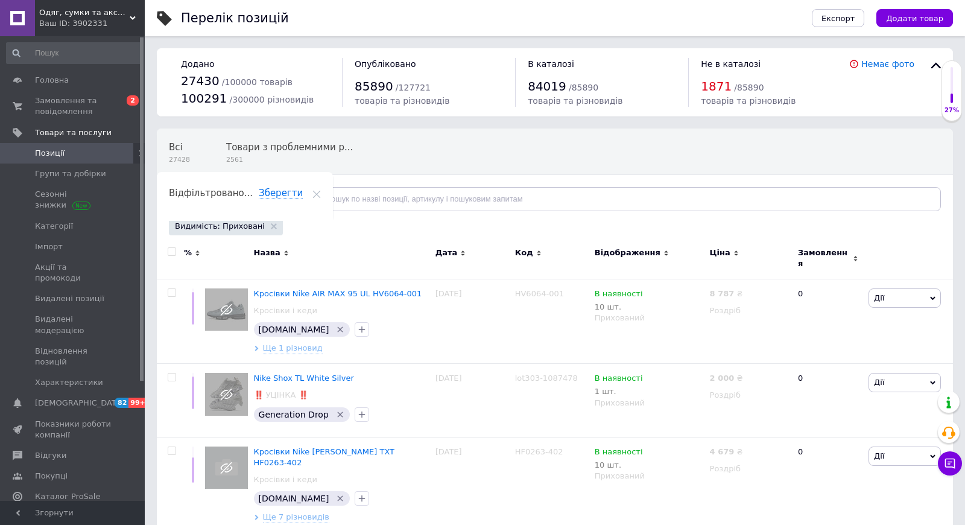
click at [260, 200] on span "Відфільтруйте товари" at bounding box center [228, 198] width 92 height 9
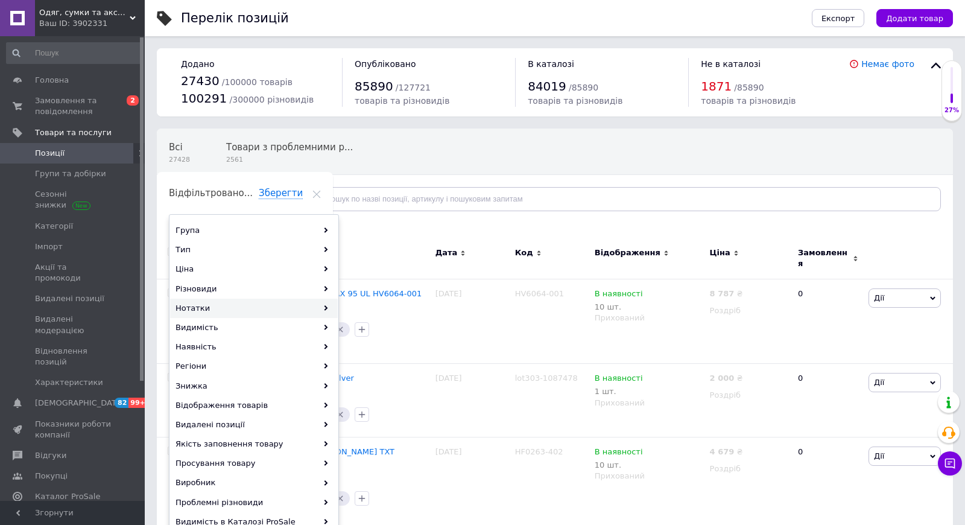
click at [219, 307] on div "Нотатки" at bounding box center [254, 307] width 168 height 19
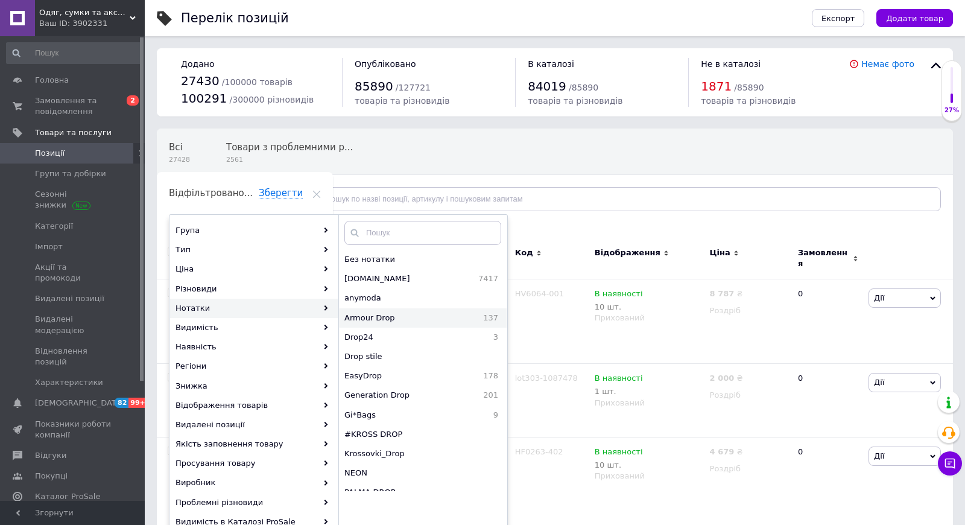
click at [371, 313] on span "Armour Drop" at bounding box center [398, 317] width 109 height 11
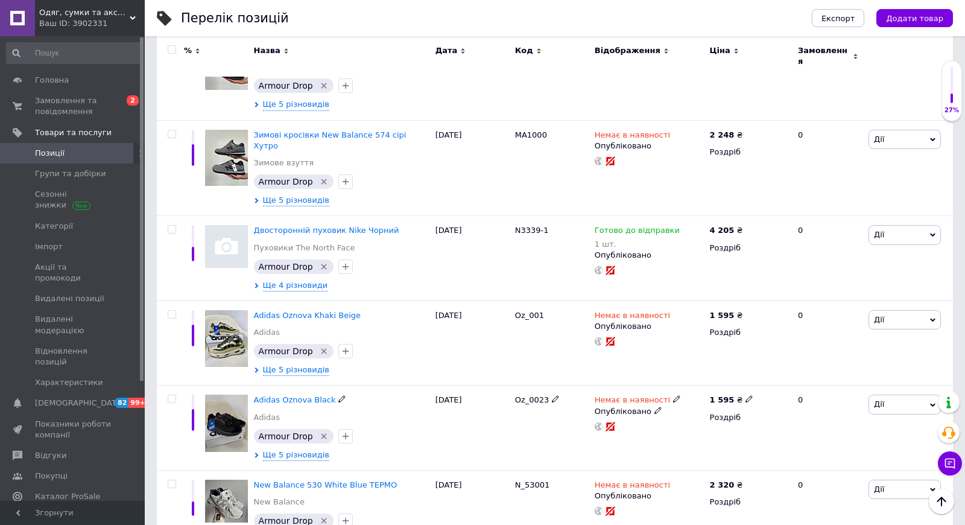
scroll to position [607, 0]
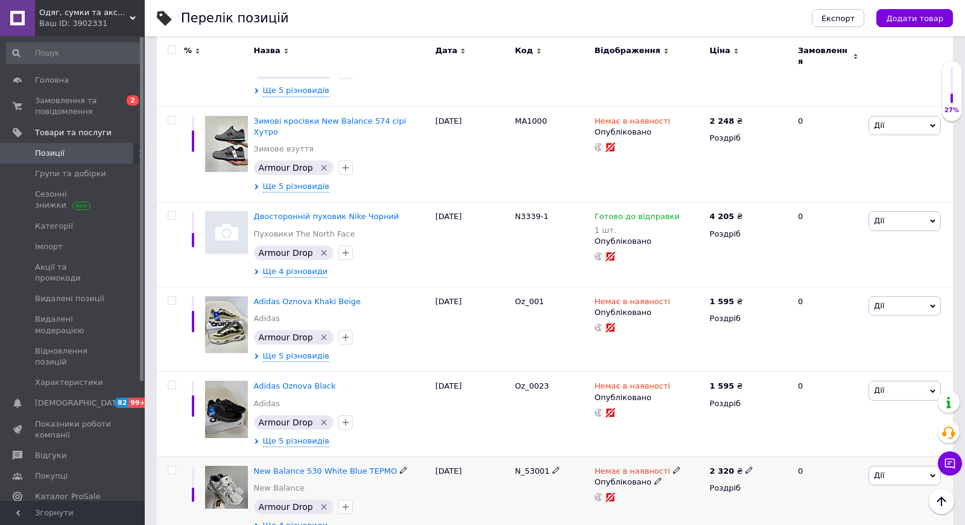
click at [175, 466] on span at bounding box center [172, 470] width 8 height 8
click at [175, 466] on input "checkbox" at bounding box center [172, 470] width 8 height 8
checkbox input "true"
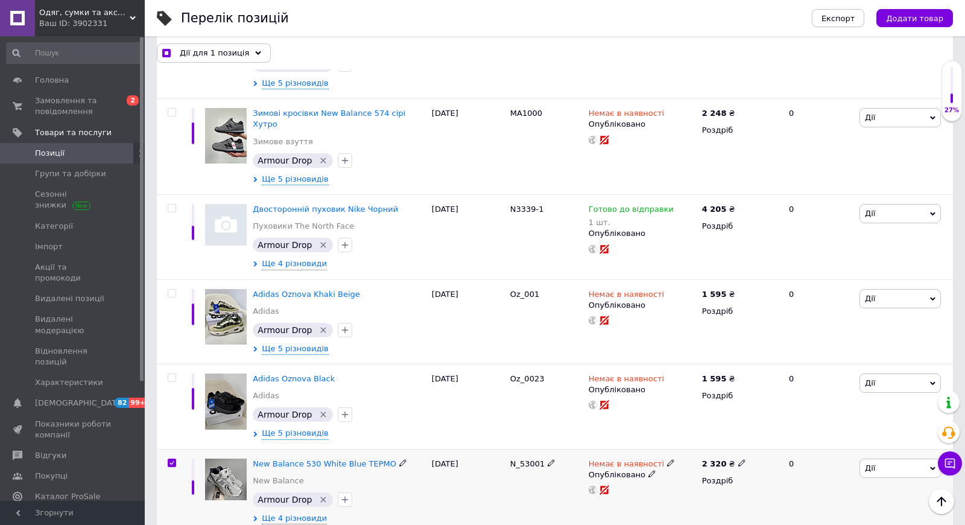
scroll to position [607, 0]
click at [174, 374] on input "checkbox" at bounding box center [172, 378] width 8 height 8
checkbox input "true"
click at [172, 290] on input "checkbox" at bounding box center [172, 294] width 8 height 8
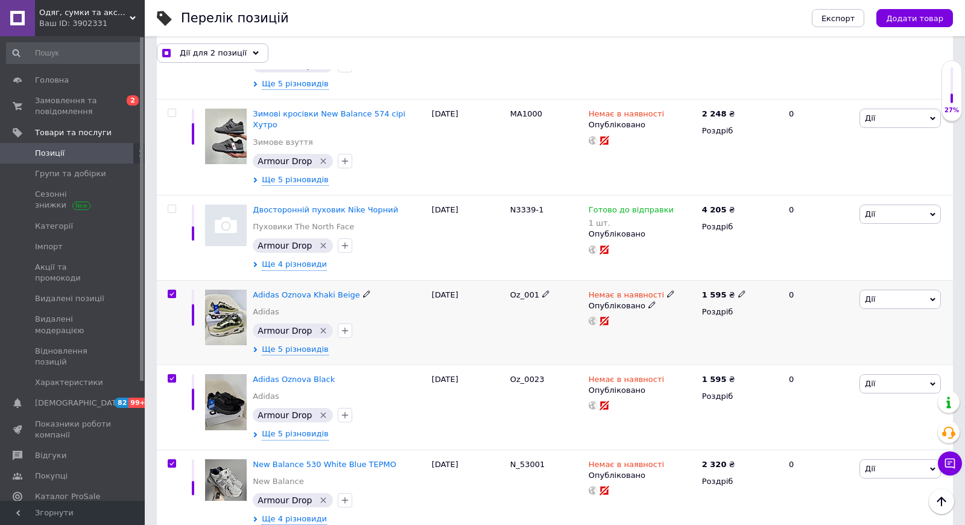
checkbox input "true"
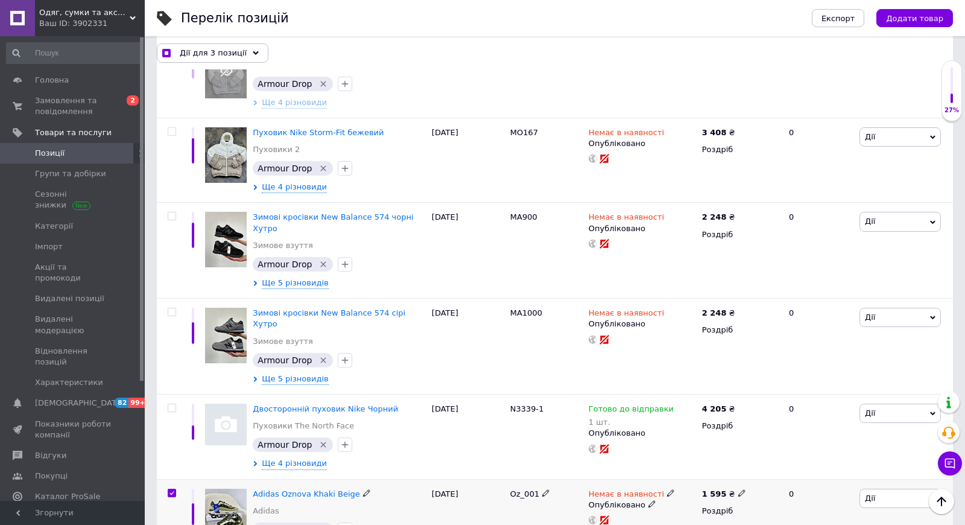
scroll to position [394, 0]
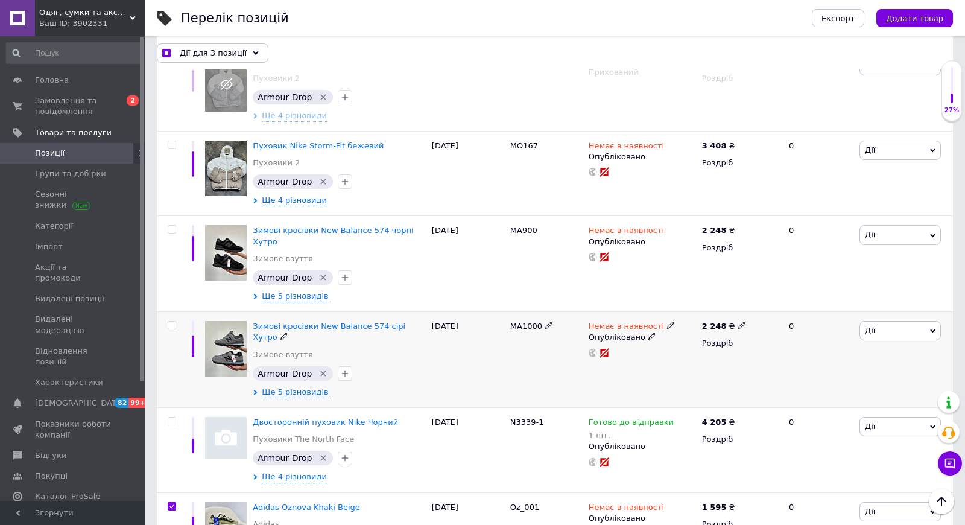
click at [171, 323] on input "checkbox" at bounding box center [172, 325] width 8 height 8
checkbox input "true"
click at [173, 229] on input "checkbox" at bounding box center [172, 230] width 8 height 8
checkbox input "true"
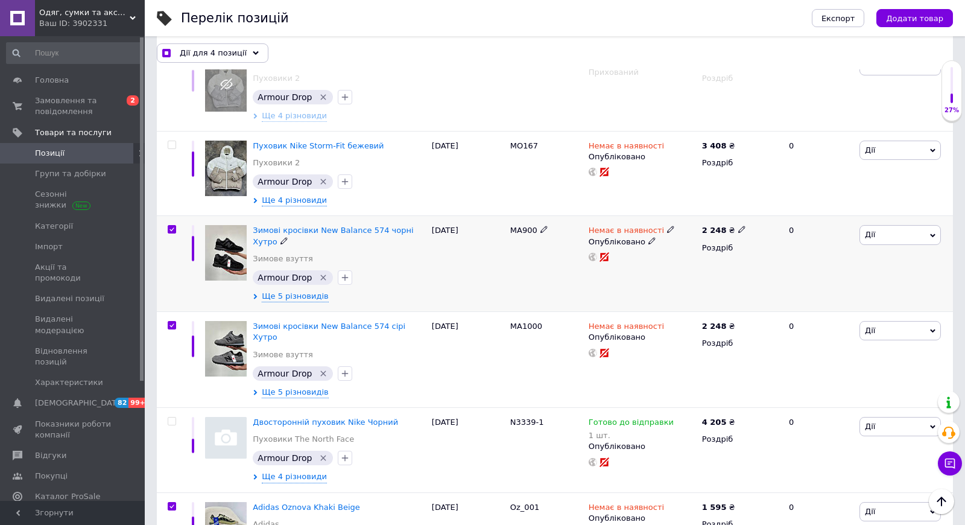
checkbox input "true"
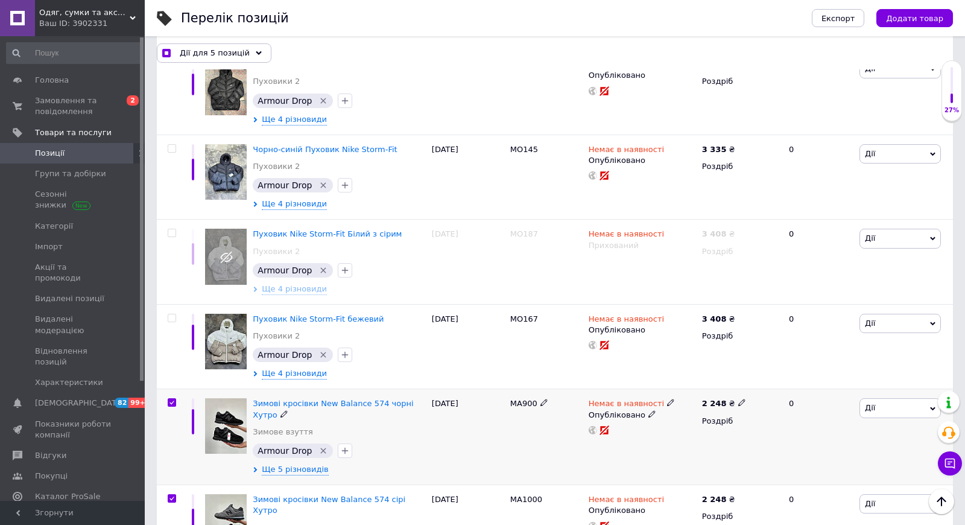
scroll to position [193, 0]
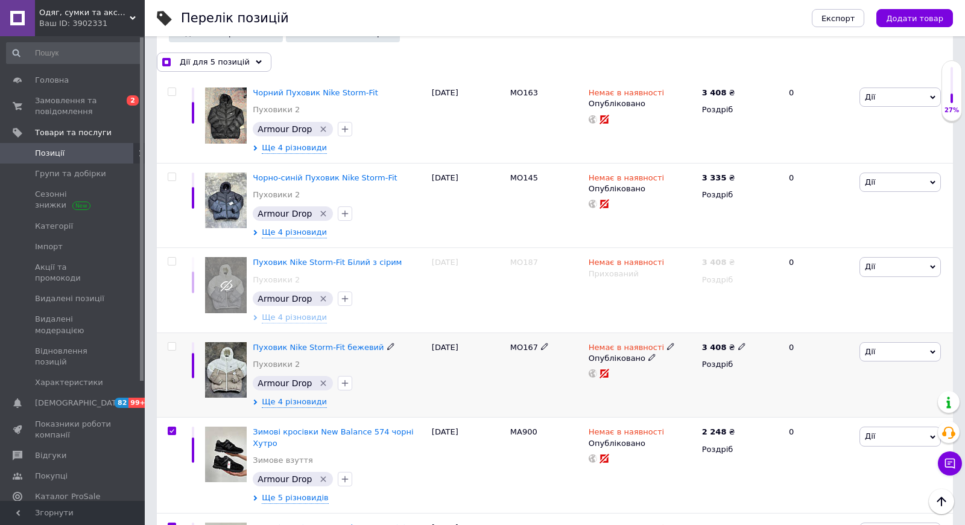
click at [170, 343] on input "checkbox" at bounding box center [172, 347] width 8 height 8
checkbox input "true"
click at [172, 261] on input "checkbox" at bounding box center [172, 261] width 8 height 8
checkbox input "true"
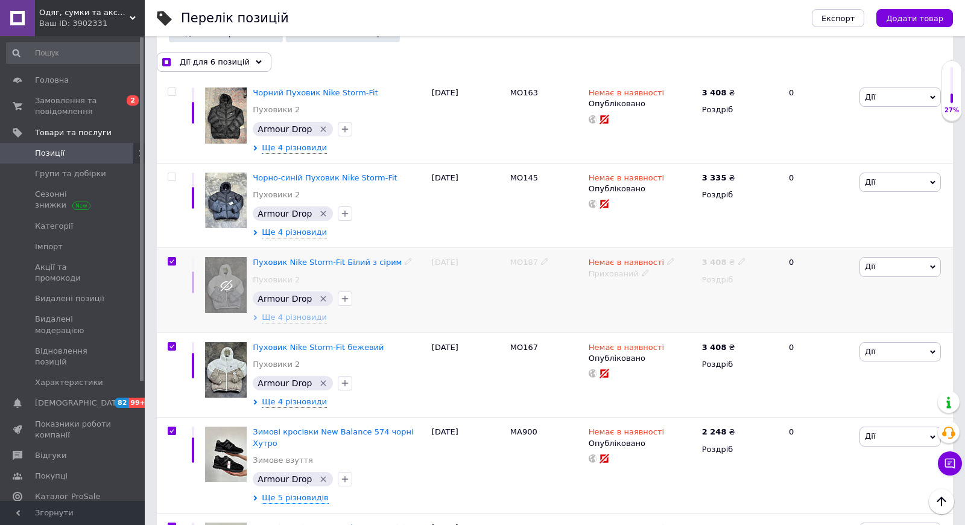
checkbox input "true"
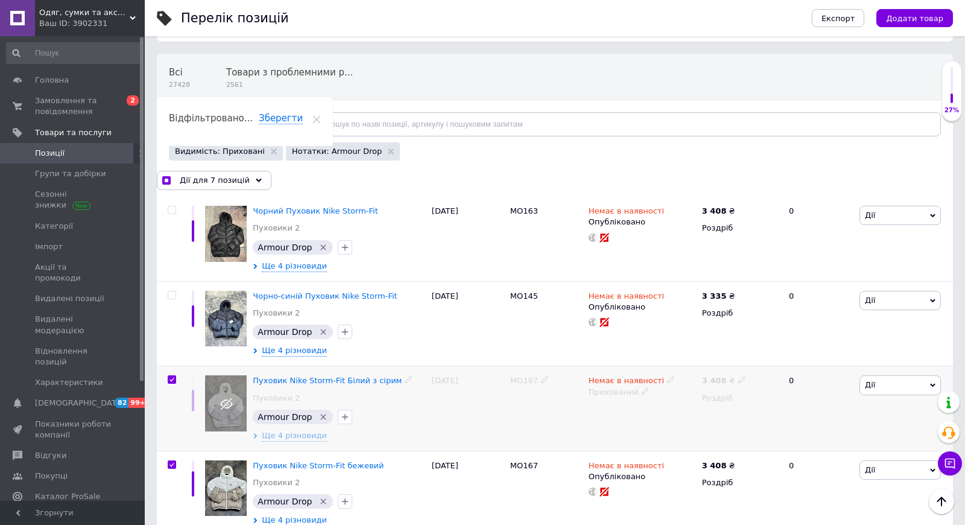
scroll to position [71, 0]
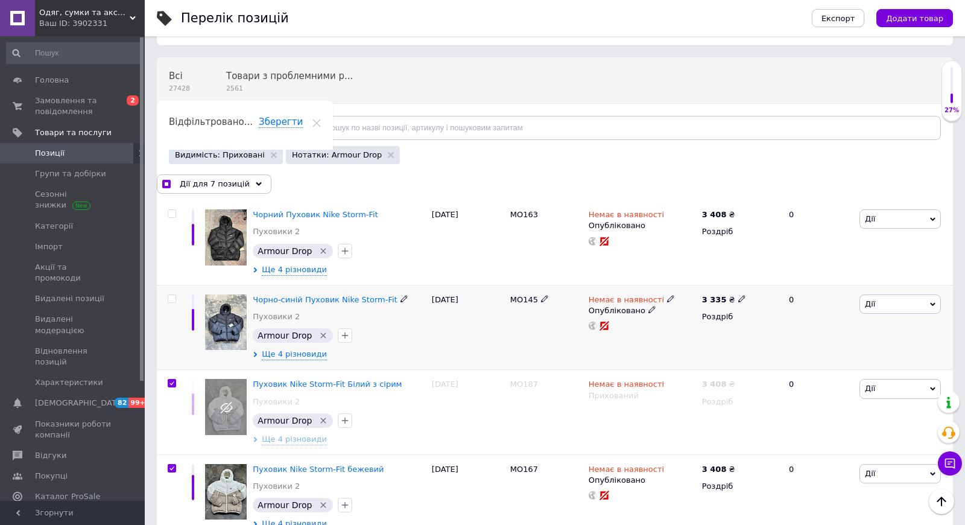
click at [173, 299] on input "checkbox" at bounding box center [172, 299] width 8 height 8
checkbox input "true"
click at [174, 211] on input "checkbox" at bounding box center [172, 214] width 8 height 8
checkbox input "true"
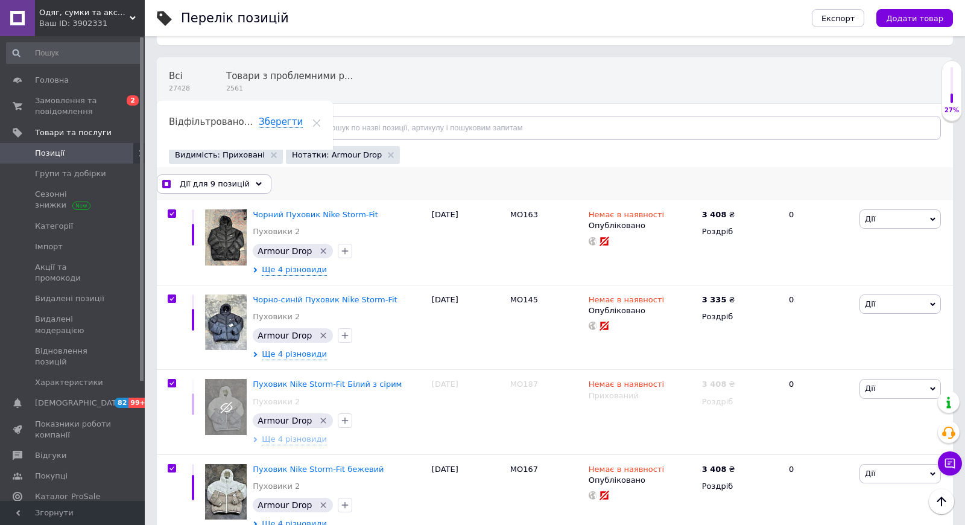
click at [230, 186] on span "Дії для 9 позицій" at bounding box center [215, 183] width 70 height 11
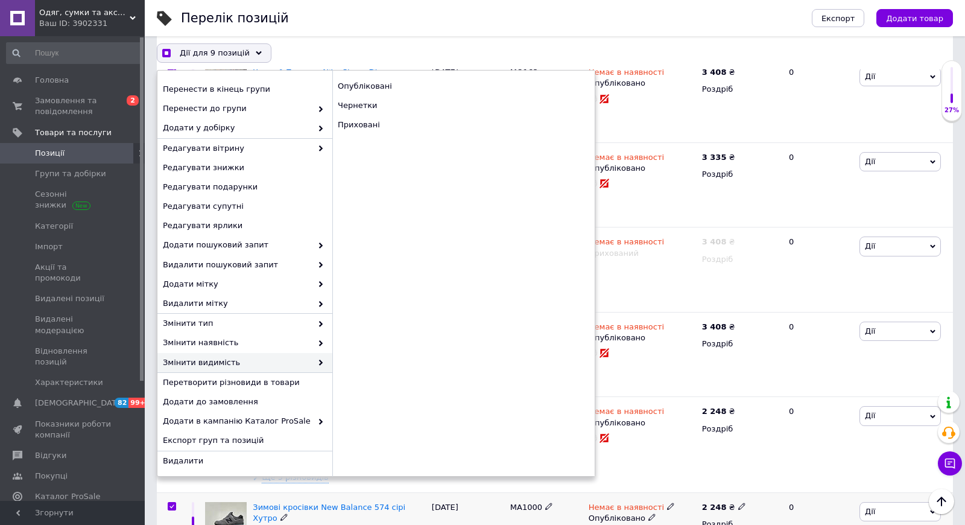
scroll to position [214, 0]
click at [191, 462] on span "Видалити" at bounding box center [243, 460] width 161 height 11
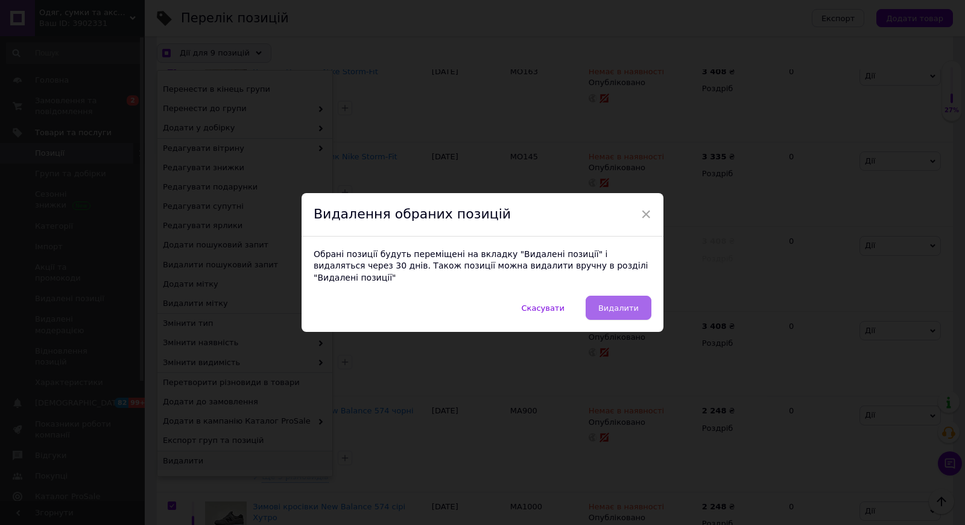
click at [614, 309] on button "Видалити" at bounding box center [619, 307] width 66 height 24
checkbox input "true"
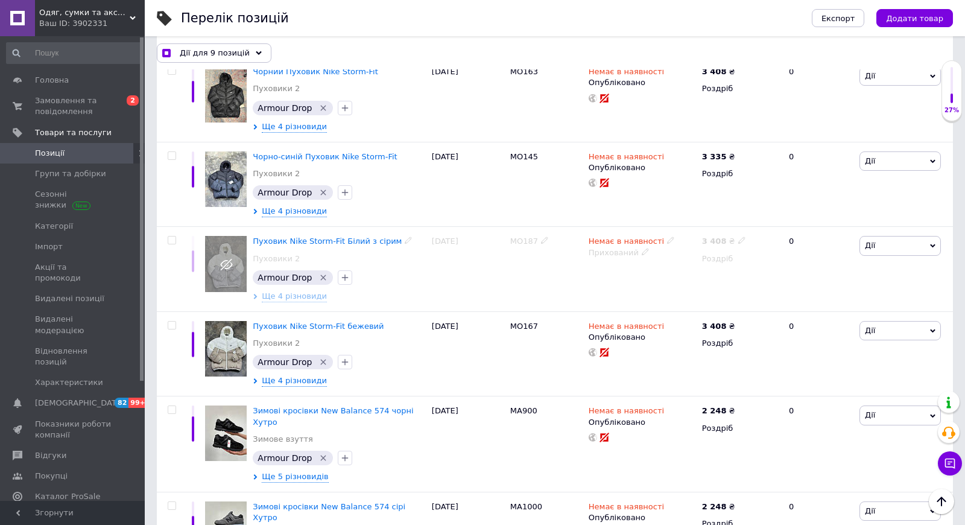
checkbox input "false"
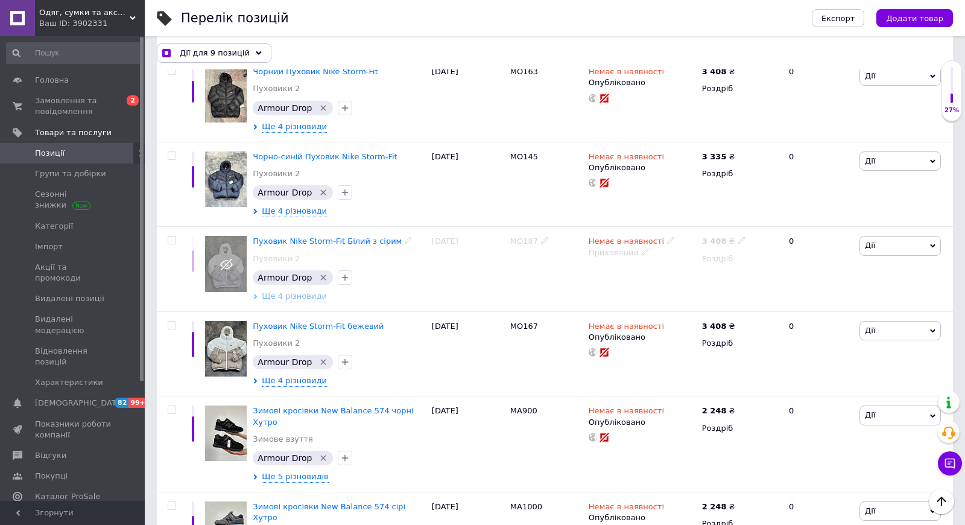
checkbox input "false"
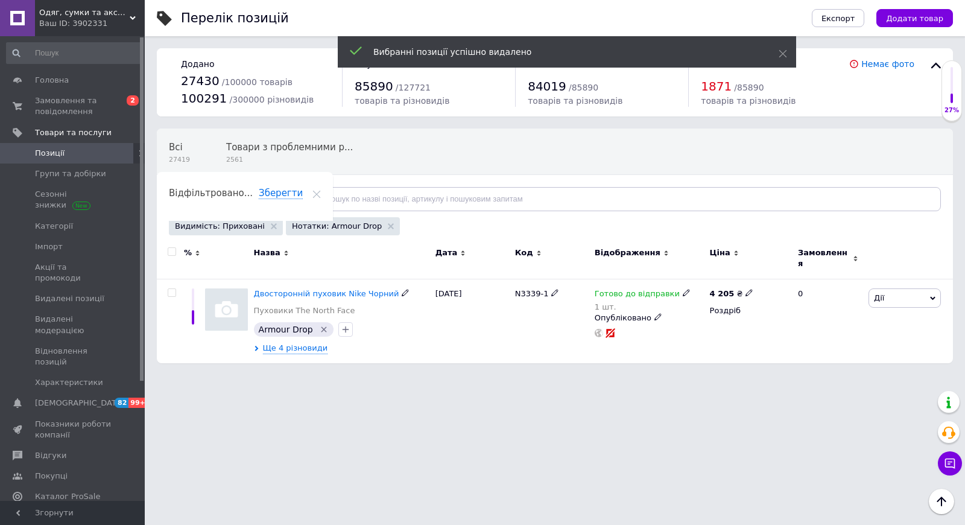
scroll to position [0, 0]
click at [388, 224] on icon at bounding box center [391, 226] width 6 height 6
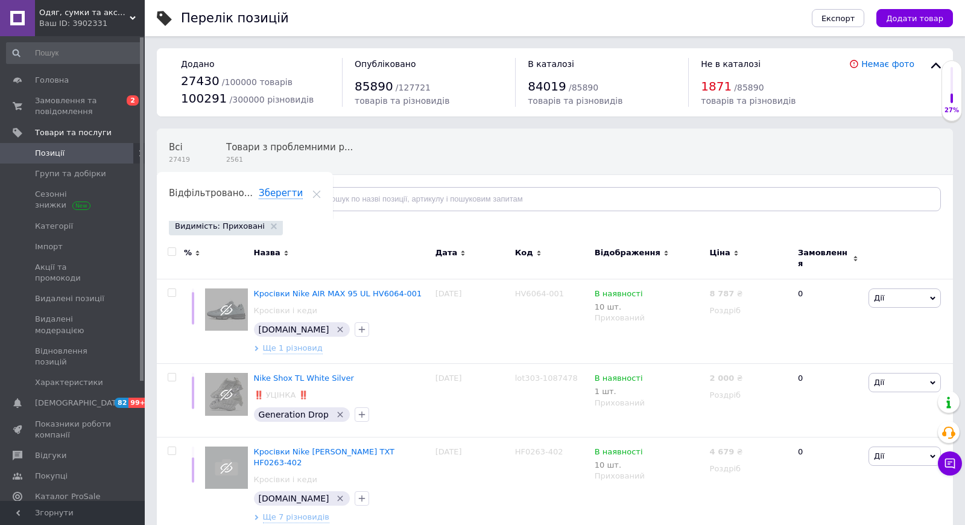
click at [254, 198] on span "Відфільтруйте товари" at bounding box center [228, 198] width 92 height 9
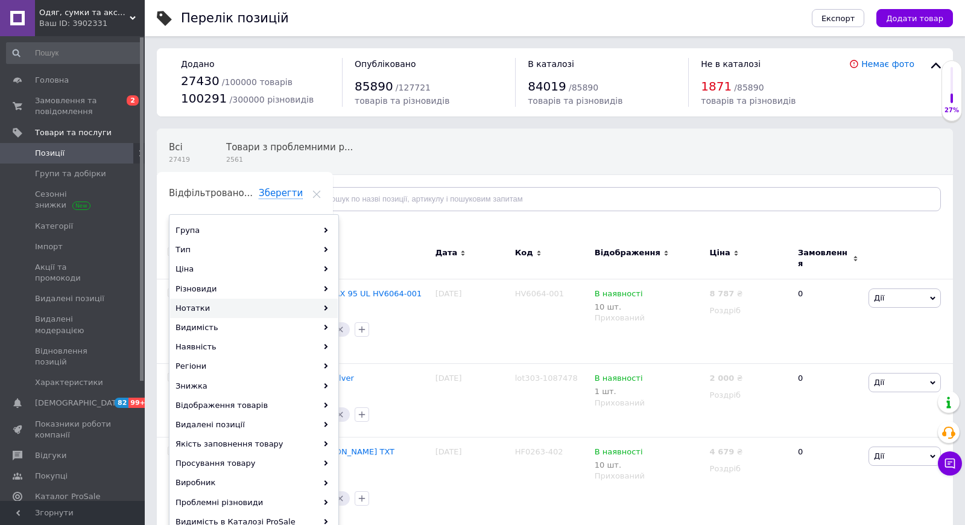
click at [216, 305] on div "Нотатки" at bounding box center [254, 307] width 168 height 19
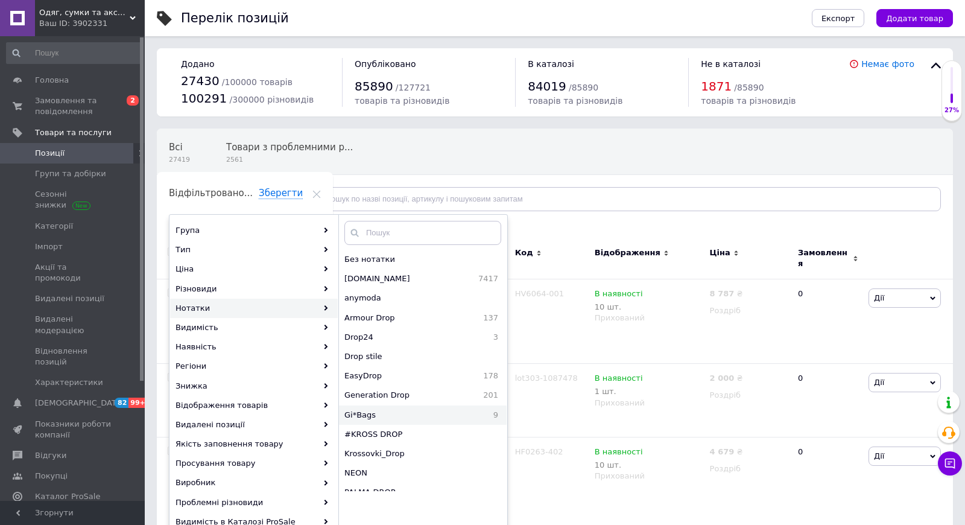
click at [384, 414] on span "Gi*Bags" at bounding box center [401, 414] width 114 height 11
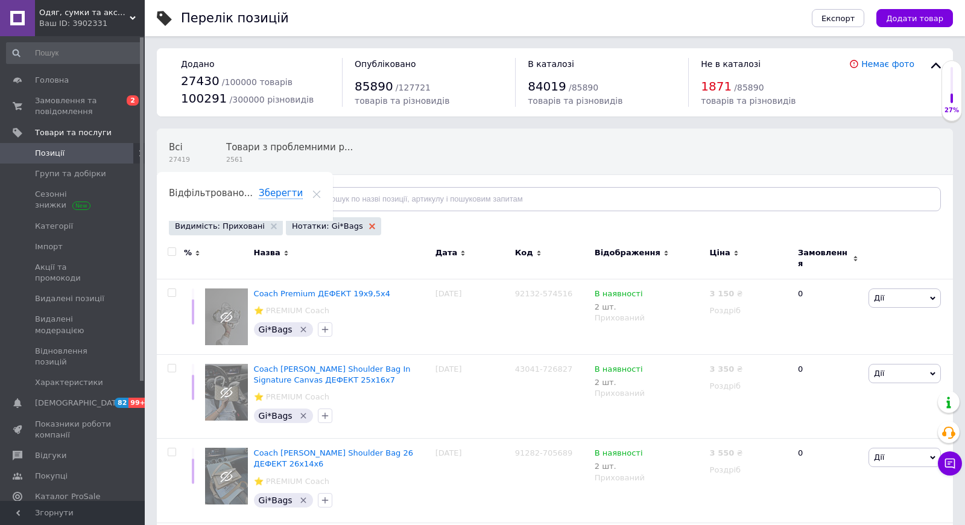
click at [369, 225] on use at bounding box center [372, 226] width 6 height 6
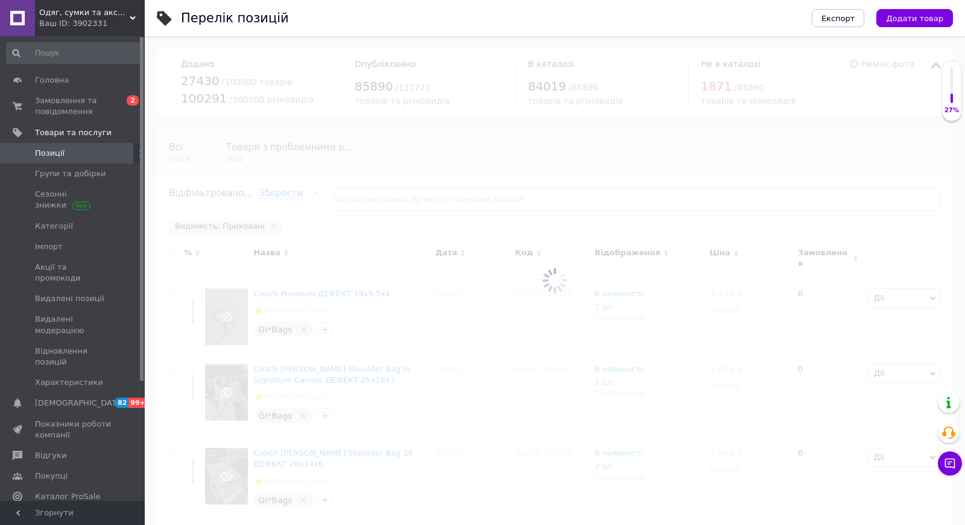
click at [253, 197] on span "Відфільтруйте товари" at bounding box center [228, 198] width 92 height 9
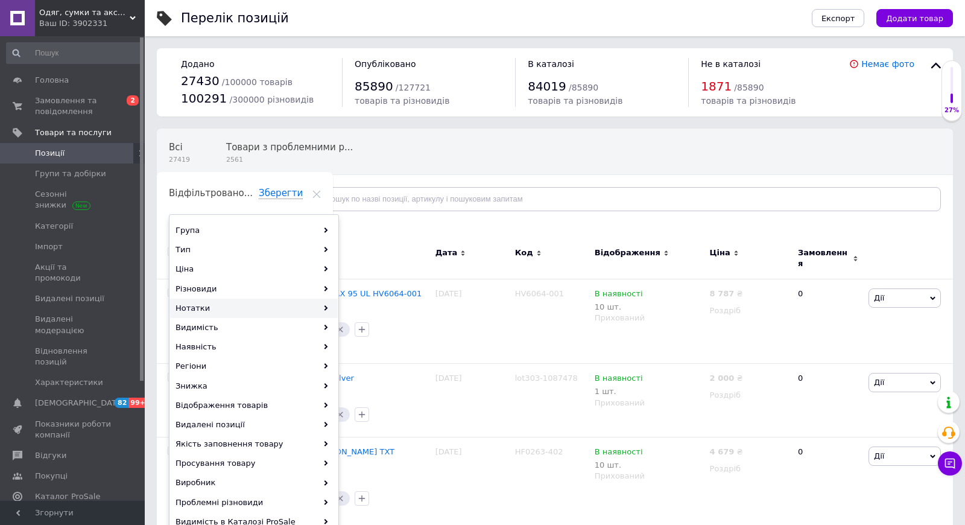
click at [221, 306] on div "Нотатки" at bounding box center [254, 307] width 168 height 19
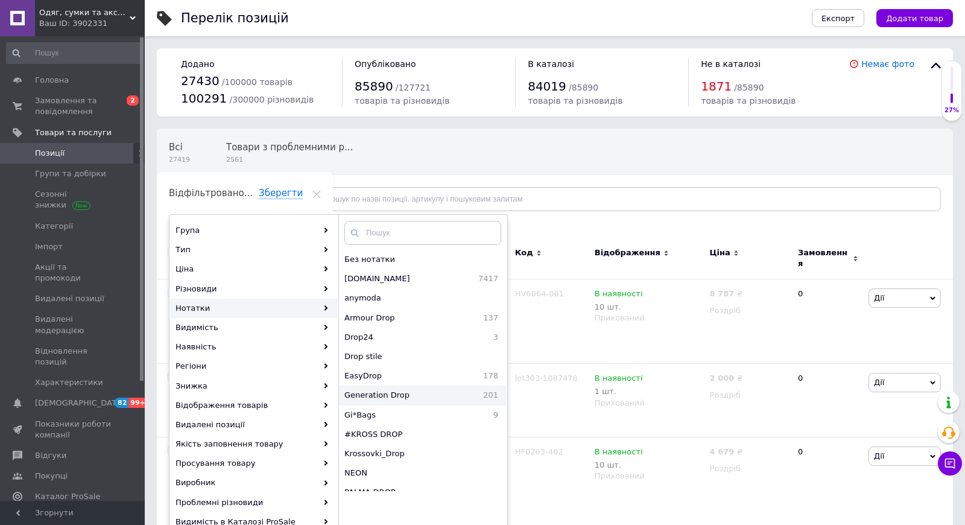
scroll to position [205, 0]
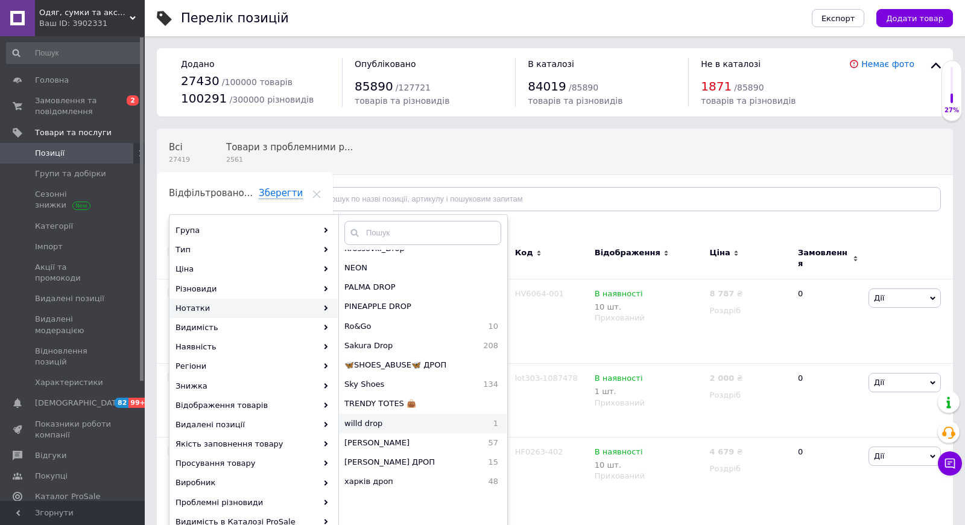
click at [369, 425] on span "willd drop" at bounding box center [403, 423] width 119 height 11
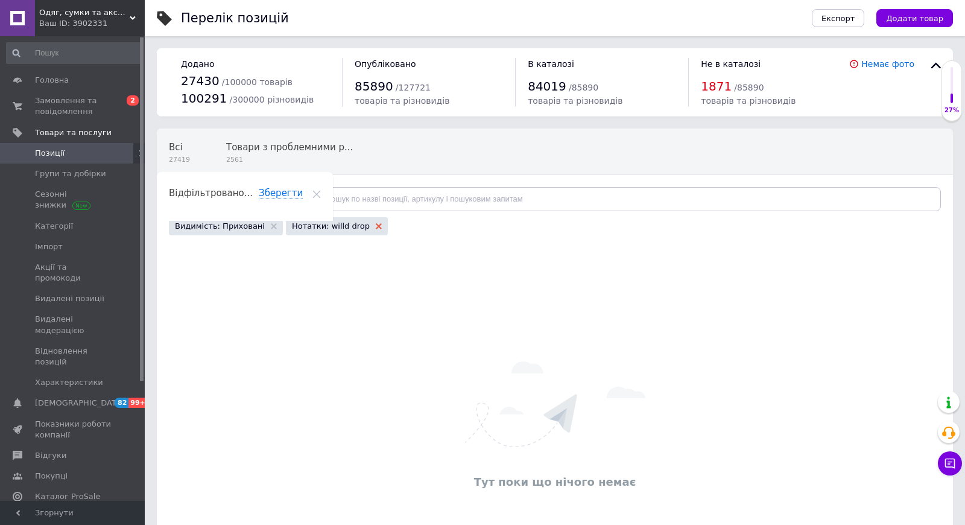
click at [376, 226] on use at bounding box center [379, 226] width 6 height 6
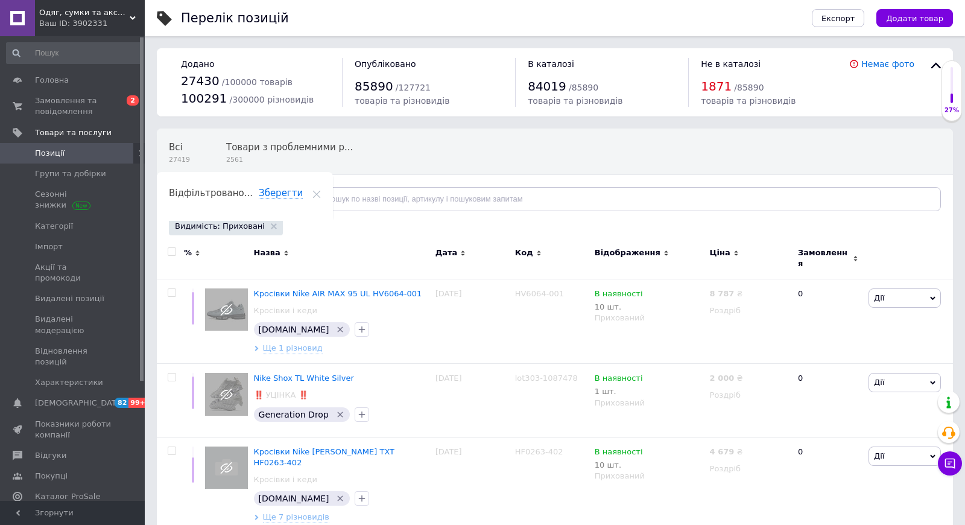
click at [246, 200] on span "Відфільтруйте товари" at bounding box center [228, 198] width 92 height 9
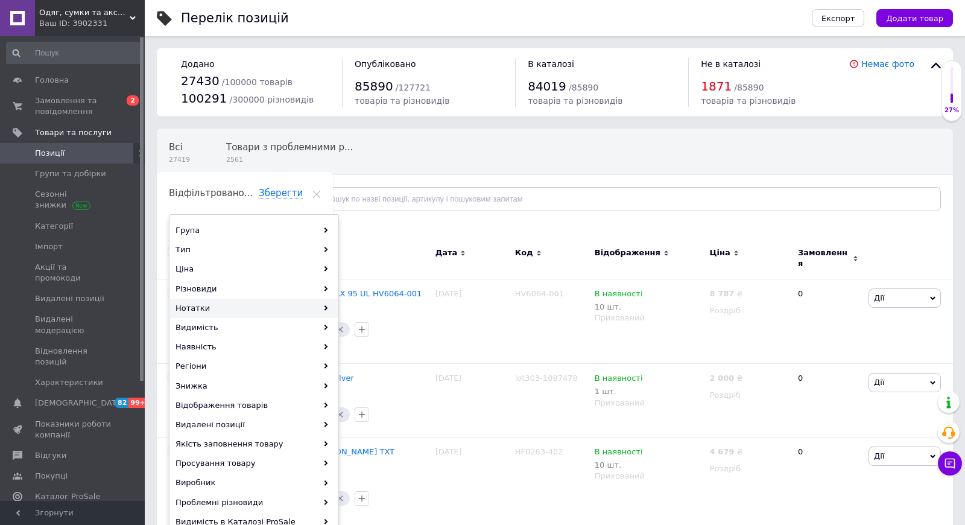
click at [224, 308] on div "Нотатки" at bounding box center [254, 307] width 168 height 19
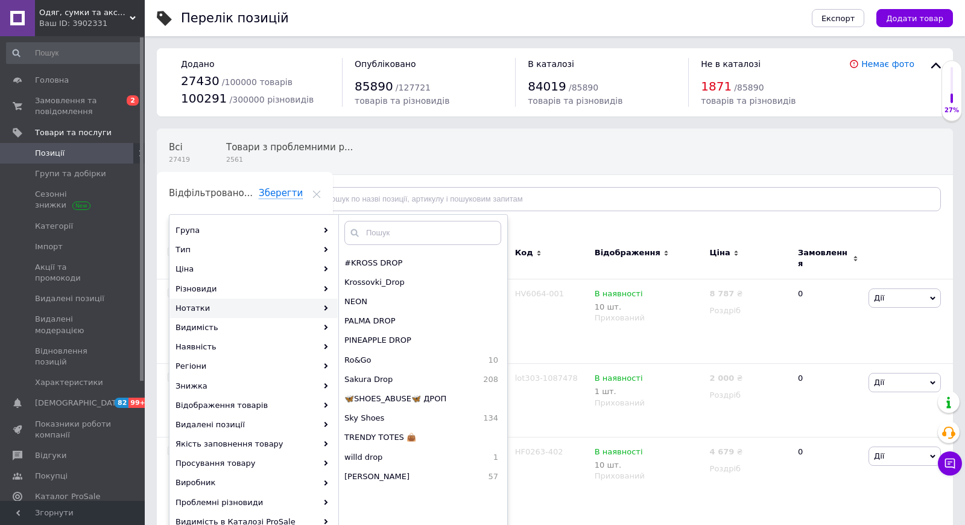
scroll to position [205, 0]
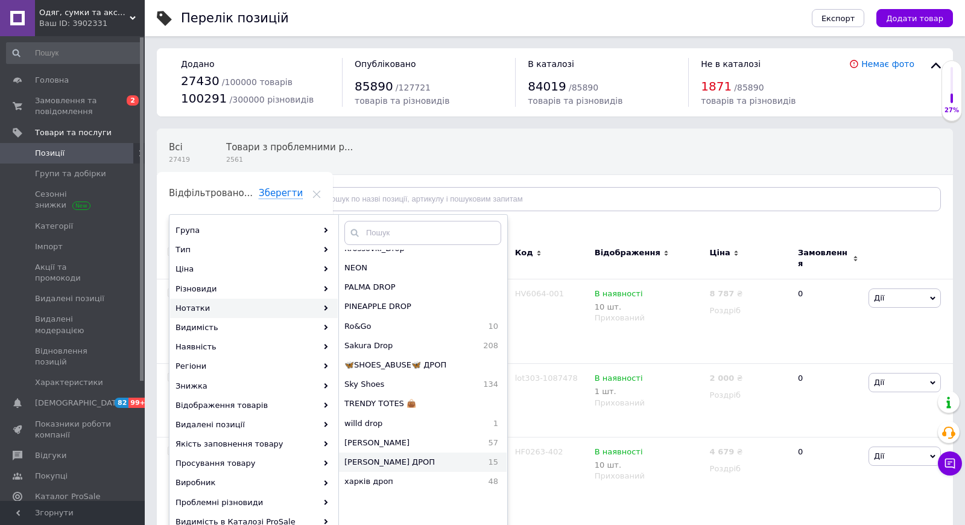
click at [375, 460] on span "[PERSON_NAME] ДРОП" at bounding box center [409, 461] width 131 height 11
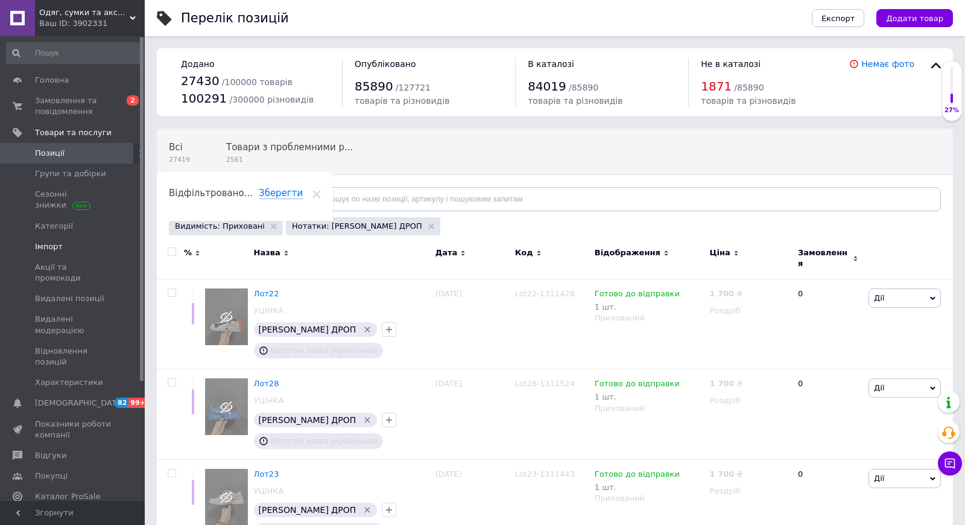
click at [81, 251] on span "Імпорт" at bounding box center [73, 246] width 77 height 11
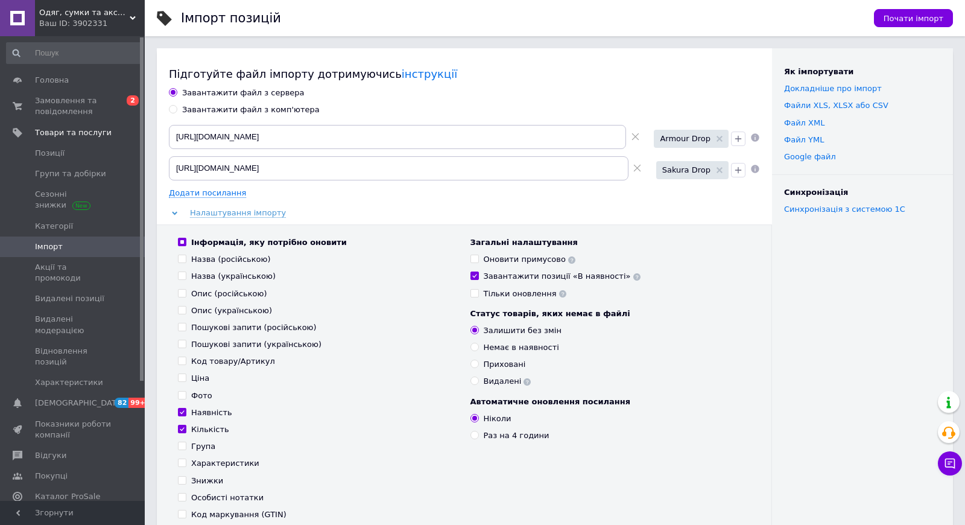
click at [54, 251] on span "Імпорт" at bounding box center [49, 246] width 28 height 11
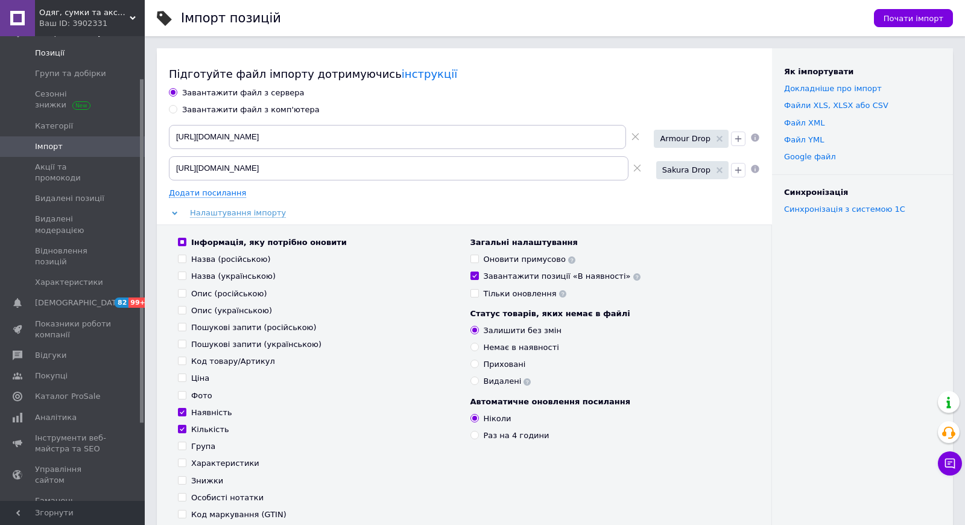
scroll to position [101, 0]
click at [49, 318] on span "Показники роботи компанії" at bounding box center [73, 329] width 77 height 22
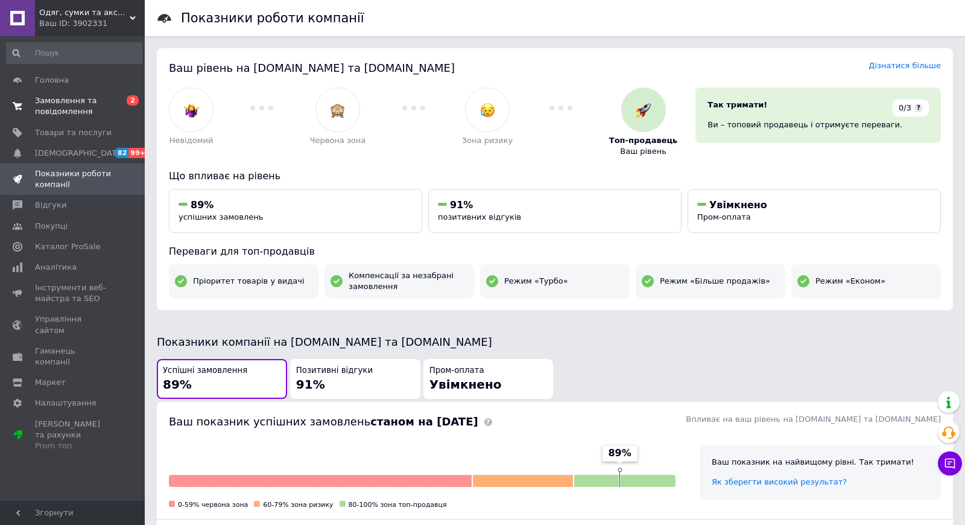
click at [63, 110] on span "Замовлення та повідомлення" at bounding box center [73, 106] width 77 height 22
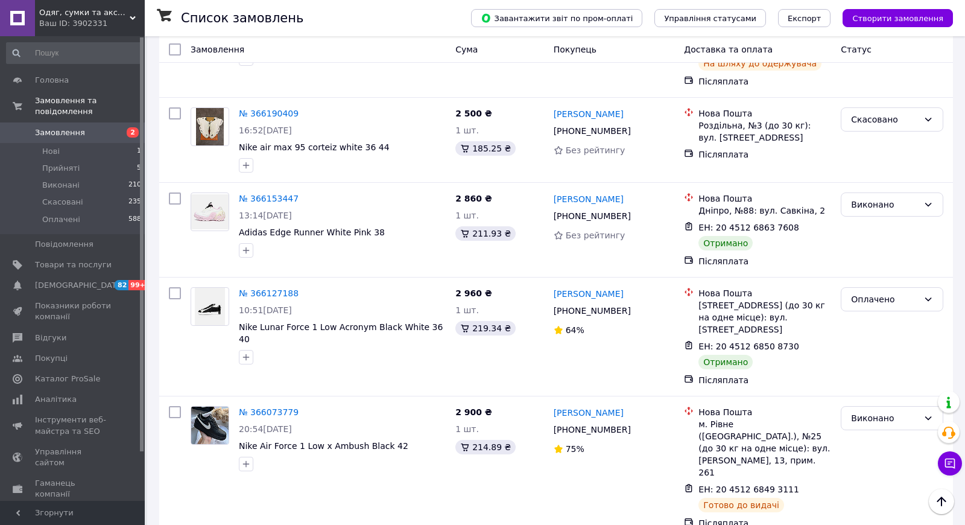
scroll to position [979, 0]
click at [891, 197] on div "Виконано" at bounding box center [885, 203] width 68 height 13
click at [857, 187] on li "Оплачено" at bounding box center [891, 189] width 101 height 22
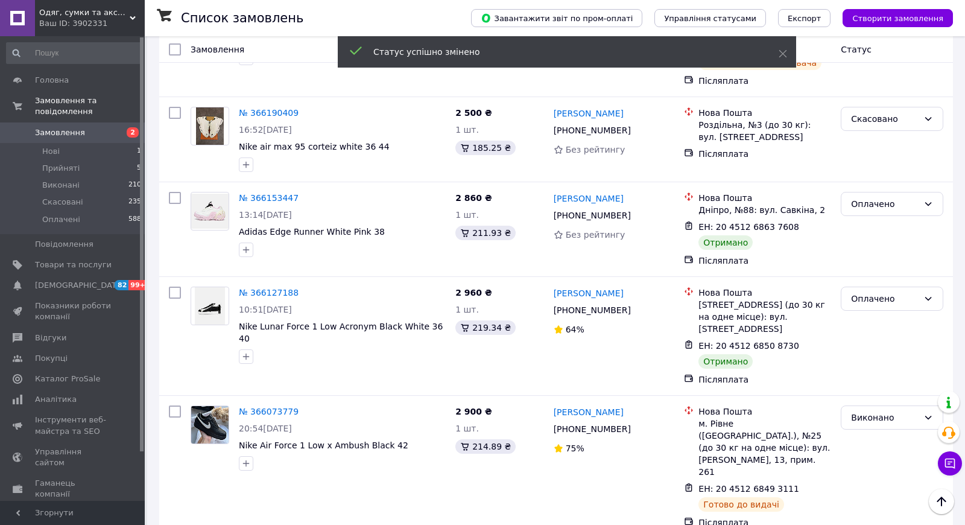
click at [274, 193] on link "№ 366153447" at bounding box center [269, 198] width 60 height 10
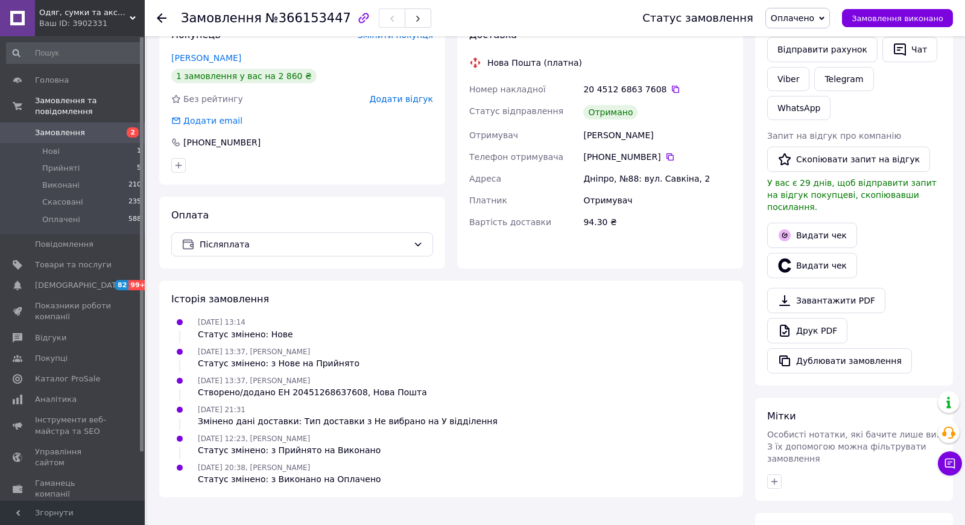
scroll to position [249, 0]
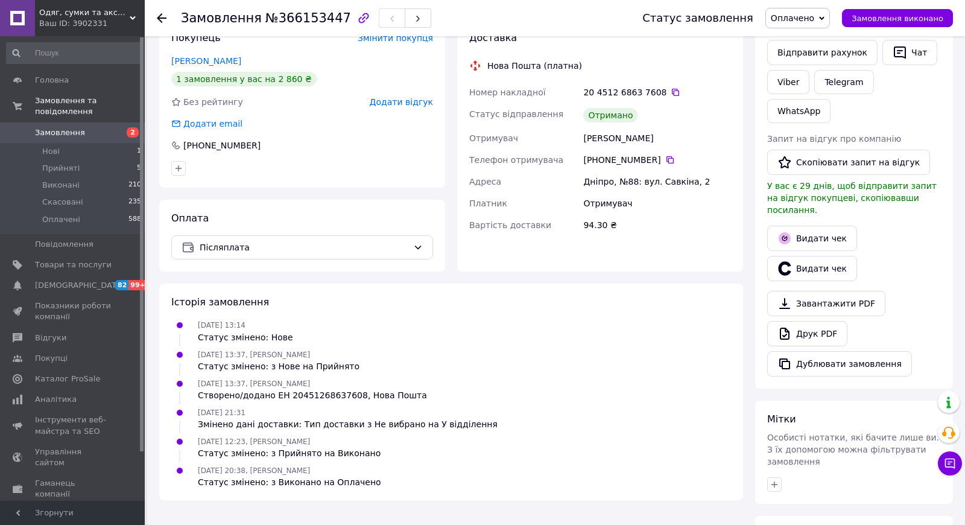
click at [411, 101] on span "Додати відгук" at bounding box center [401, 102] width 63 height 10
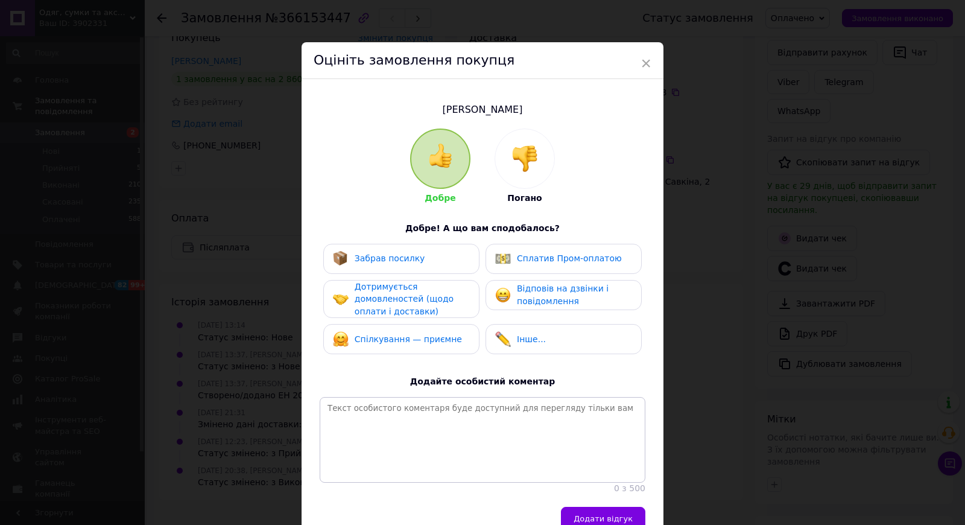
click at [375, 263] on div "Забрав посилку" at bounding box center [390, 258] width 71 height 13
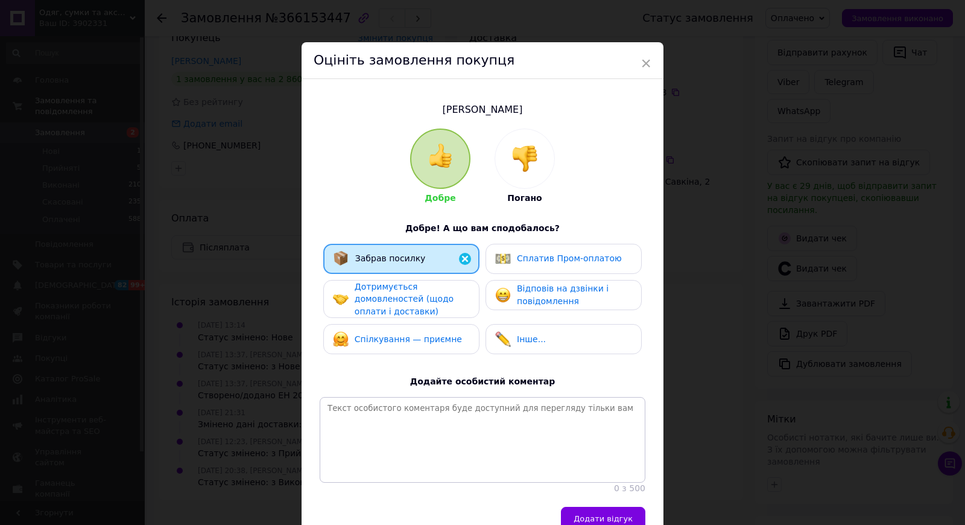
click at [376, 289] on span "Дотримується домовленостей (щодо оплати і доставки)" at bounding box center [404, 299] width 99 height 34
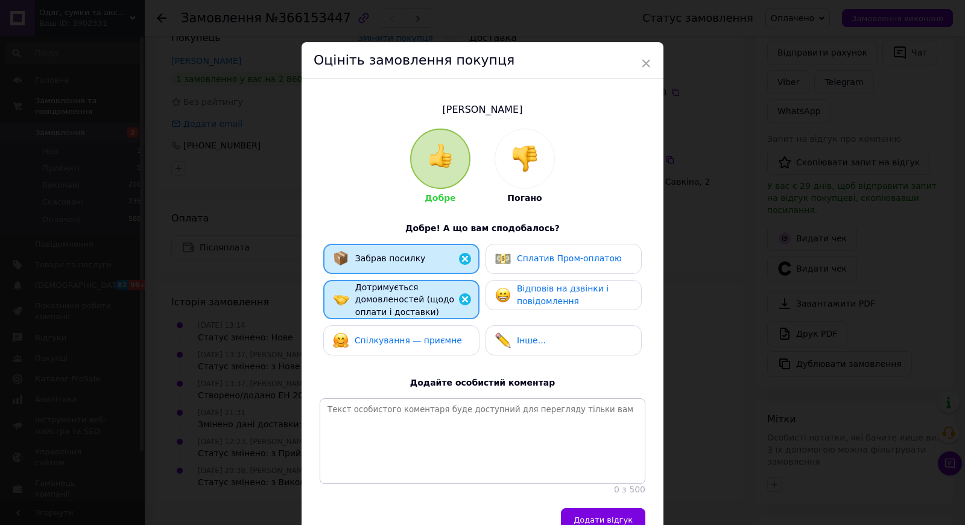
click at [537, 295] on span "Відповів на дзвінки і повідомлення" at bounding box center [563, 294] width 92 height 22
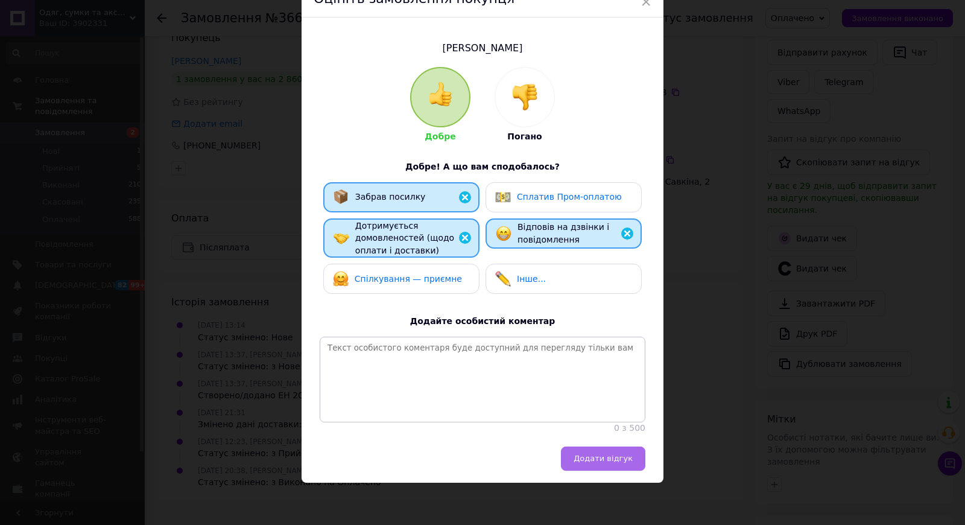
click at [600, 469] on button "Додати відгук" at bounding box center [603, 458] width 84 height 24
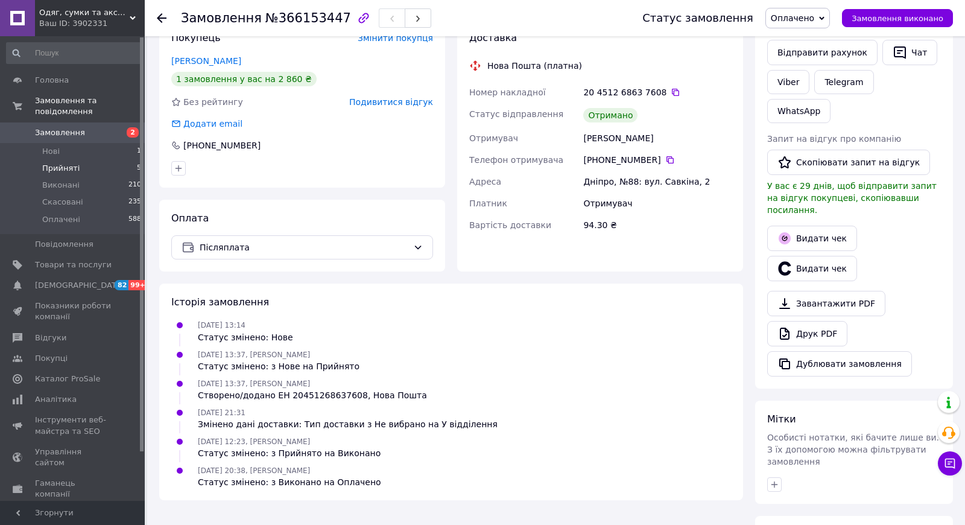
click at [72, 166] on span "Прийняті" at bounding box center [60, 168] width 37 height 11
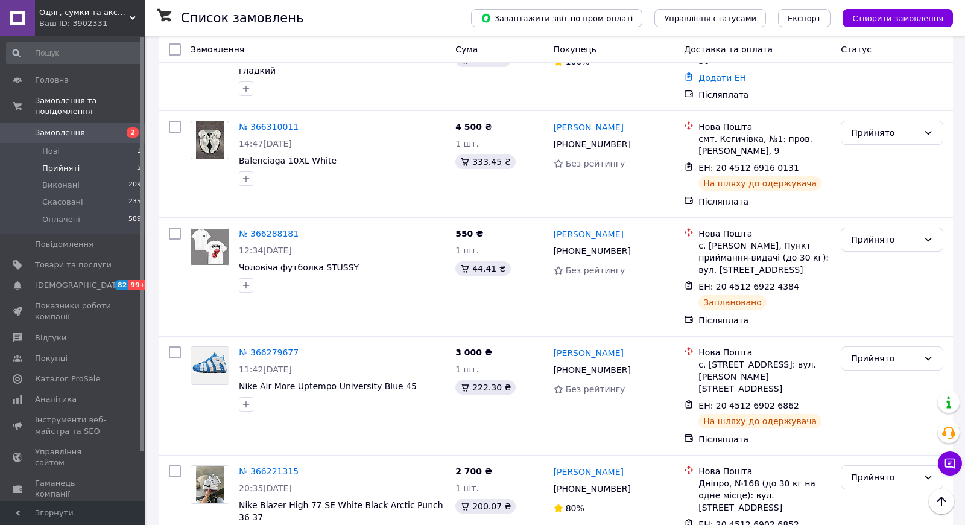
scroll to position [234, 0]
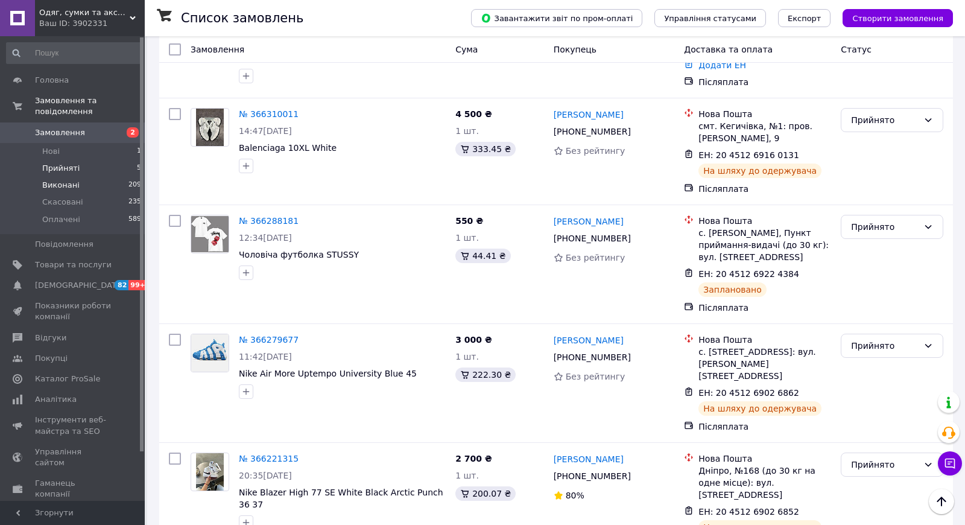
click at [57, 184] on span "Виконані" at bounding box center [60, 185] width 37 height 11
